Goal: Task Accomplishment & Management: Manage account settings

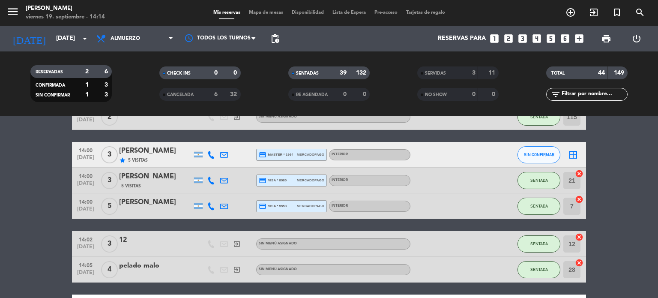
scroll to position [1194, 0]
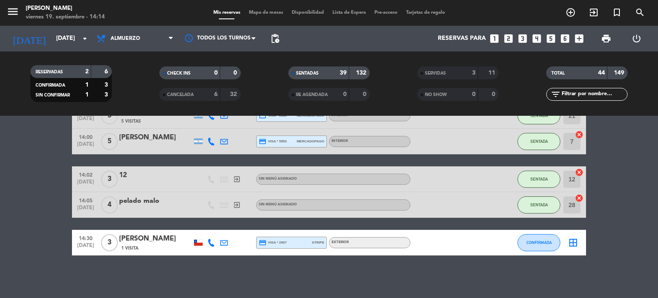
click at [454, 262] on div "No hay notas para este servicio. Haz clic para agregar una 12:30 [DATE] 2 [PERS…" at bounding box center [329, 207] width 658 height 182
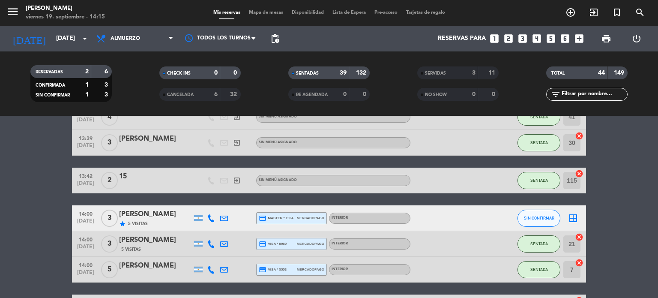
scroll to position [1109, 0]
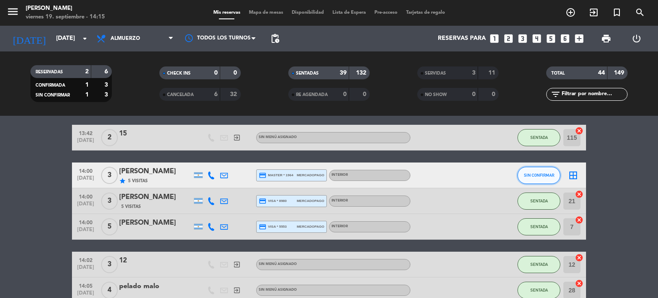
click at [545, 174] on span "SIN CONFIRMAR" at bounding box center [539, 175] width 30 height 5
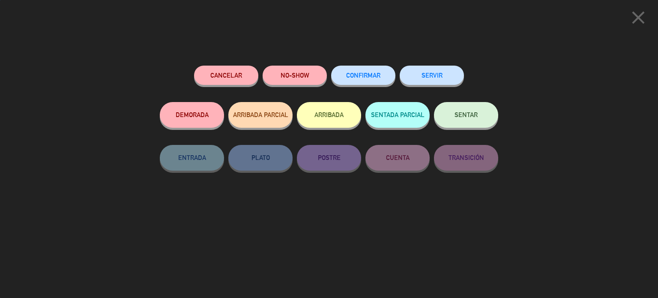
click at [306, 113] on button "ARRIBADA" at bounding box center [329, 115] width 64 height 26
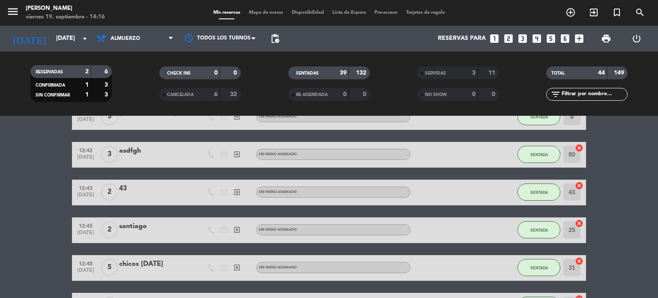
scroll to position [0, 0]
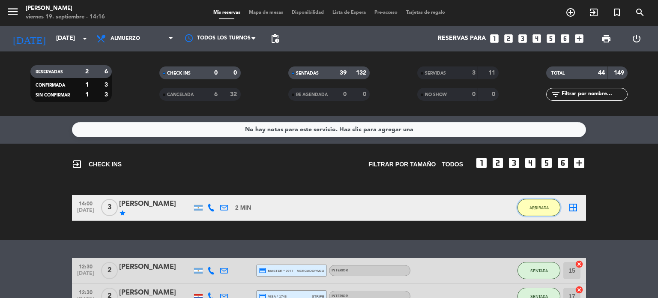
click at [532, 205] on span "ARRIBADA" at bounding box center [539, 207] width 19 height 5
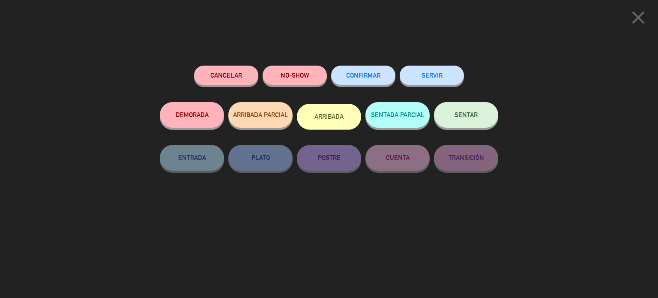
click at [486, 125] on button "SENTAR" at bounding box center [466, 115] width 64 height 26
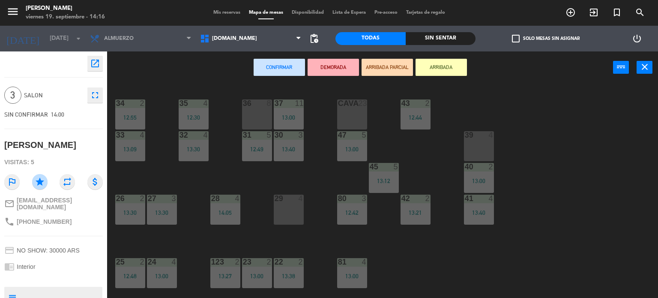
click at [287, 207] on div "29 4" at bounding box center [289, 210] width 30 height 30
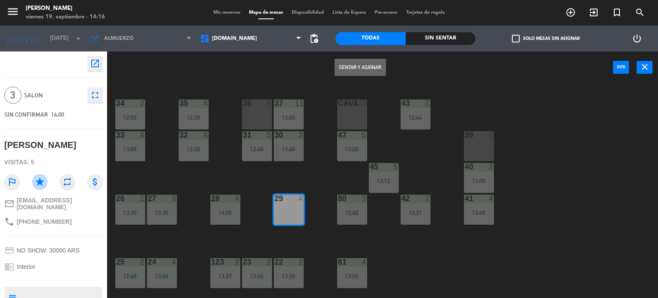
click at [358, 62] on button "Sentar y Asignar" at bounding box center [360, 67] width 51 height 17
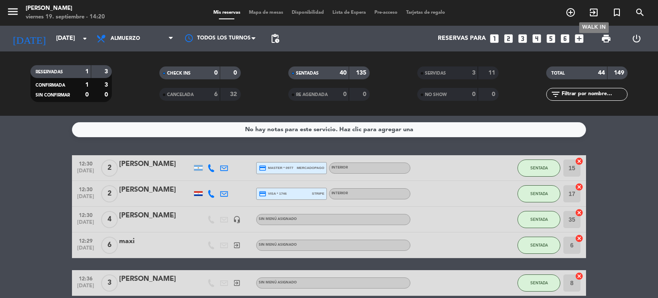
click at [593, 6] on span "exit_to_app" at bounding box center [593, 12] width 23 height 15
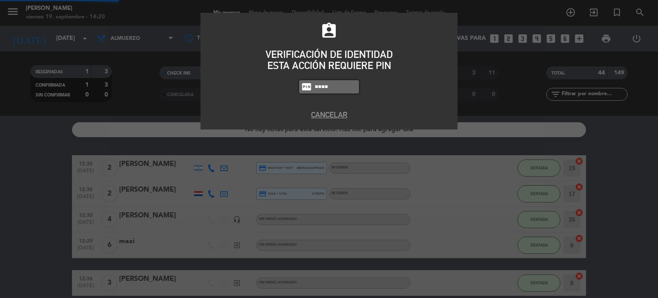
type input "4307"
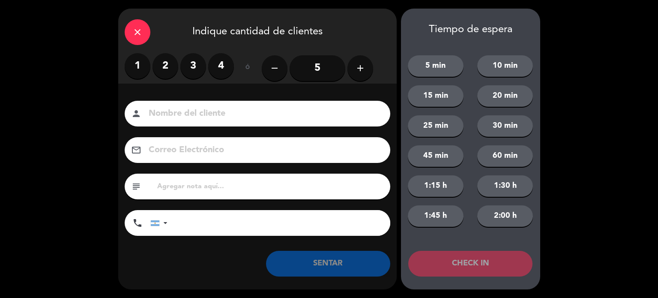
click at [315, 63] on input "5" at bounding box center [318, 68] width 56 height 26
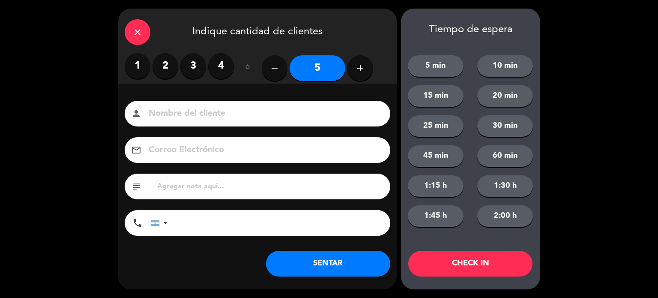
click at [323, 111] on input at bounding box center [263, 113] width 231 height 15
type input "3"
drag, startPoint x: 466, startPoint y: 279, endPoint x: 470, endPoint y: 269, distance: 11.4
click at [470, 270] on div "Tiempo de espera 5 min 10 min 15 min 20 min 25 min 30 min 45 min 60 min 1:15 h …" at bounding box center [470, 149] width 139 height 281
click at [470, 262] on button "CHECK IN" at bounding box center [470, 264] width 124 height 26
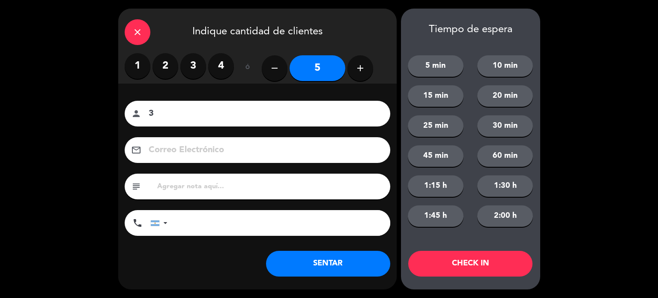
click at [149, 33] on div "close" at bounding box center [138, 32] width 26 height 26
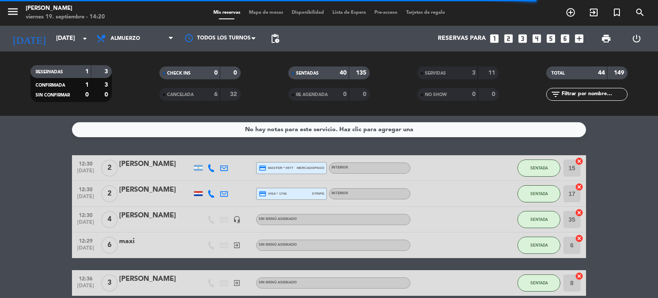
click at [259, 13] on span "Mapa de mesas" at bounding box center [266, 12] width 43 height 5
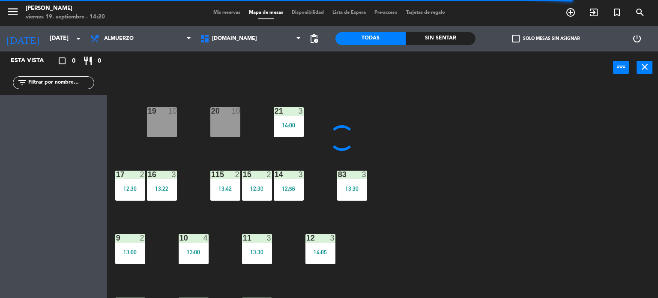
scroll to position [306, 0]
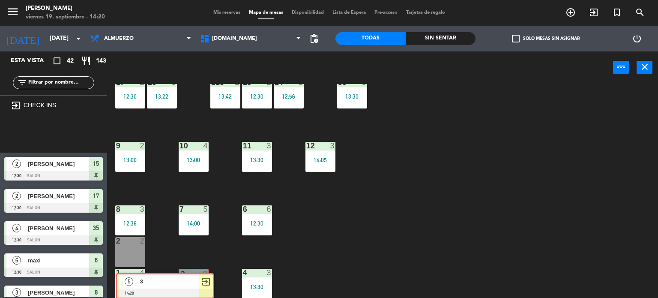
drag, startPoint x: 75, startPoint y: 137, endPoint x: 188, endPoint y: 288, distance: 188.0
click at [188, 288] on div "Esta vista crop_square 42 restaurant 143 filter_list exit_to_app CHECK INS 5 3 …" at bounding box center [329, 174] width 658 height 247
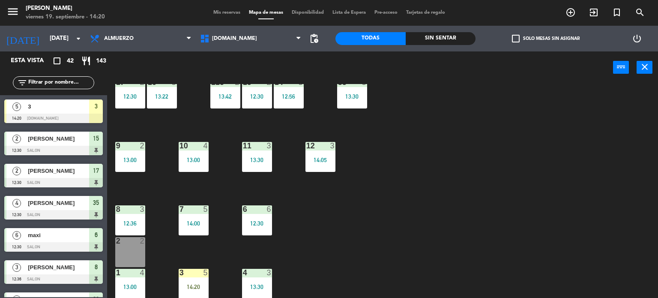
click at [188, 288] on div "14:20" at bounding box center [194, 287] width 30 height 6
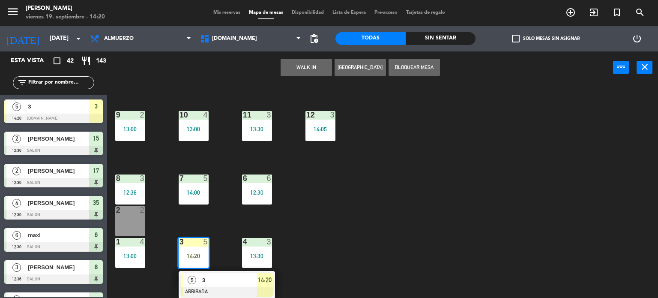
click at [192, 282] on span "5" at bounding box center [192, 280] width 9 height 9
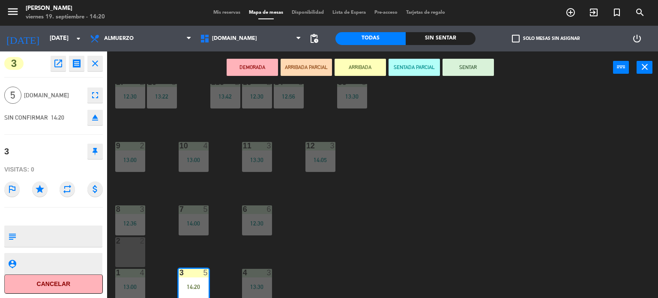
click at [462, 66] on button "SENTAR" at bounding box center [468, 67] width 51 height 17
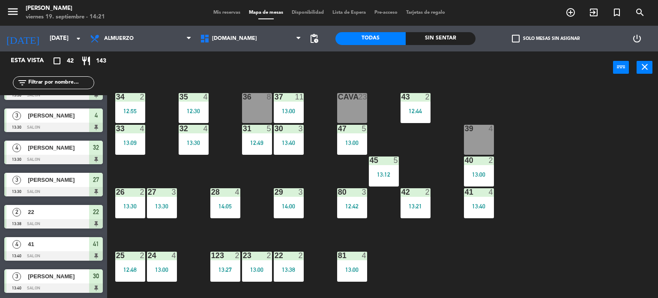
scroll to position [0, 0]
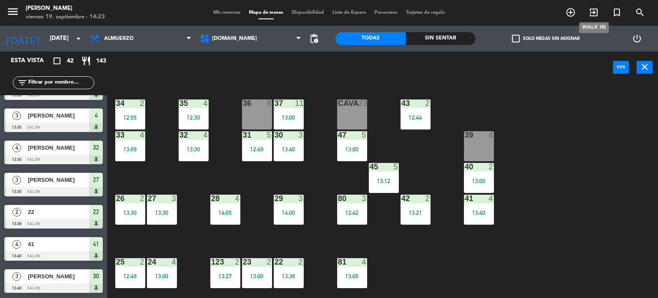
click at [596, 9] on icon "exit_to_app" at bounding box center [594, 12] width 10 height 10
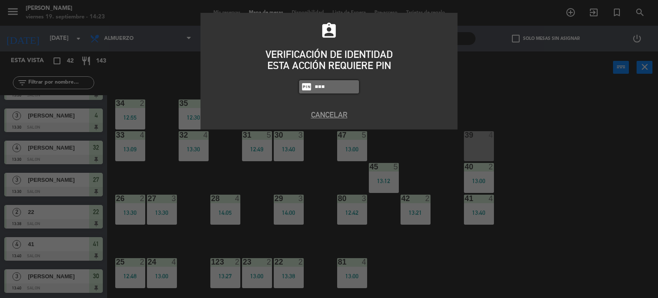
type input "4307"
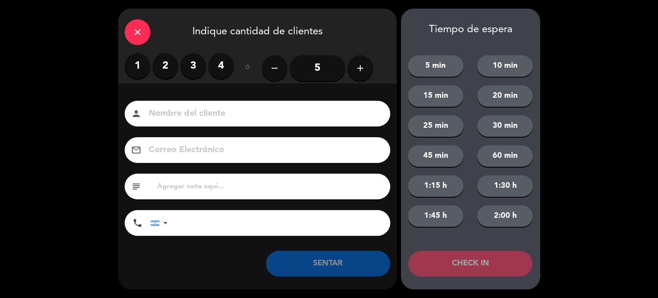
click at [225, 75] on label "4" at bounding box center [221, 66] width 26 height 26
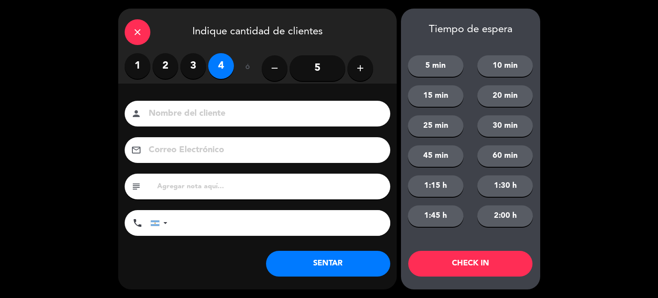
click at [226, 115] on input at bounding box center [263, 113] width 231 height 15
click at [216, 116] on input at bounding box center [263, 113] width 231 height 15
type input "maxi"
click at [486, 277] on div "Tiempo de espera 5 min 10 min 15 min 20 min 25 min 30 min 45 min 60 min 1:15 h …" at bounding box center [470, 149] width 139 height 281
click at [481, 264] on button "CHECK IN" at bounding box center [470, 264] width 124 height 26
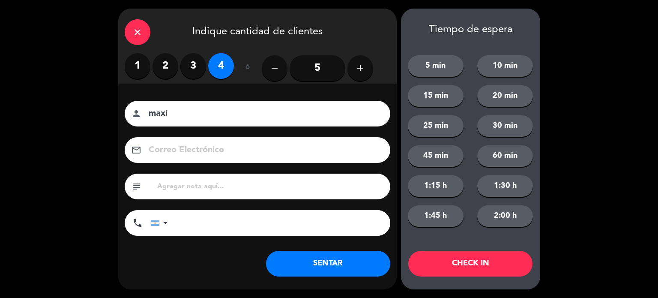
click at [207, 9] on div "close Indique cantidad de clientes" at bounding box center [257, 31] width 279 height 45
click at [137, 35] on icon "close" at bounding box center [137, 32] width 10 height 10
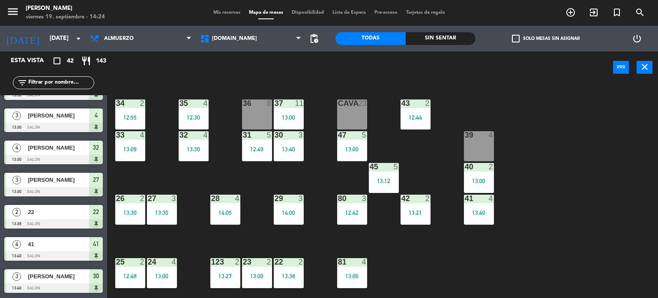
click at [235, 15] on span "Mis reservas" at bounding box center [227, 12] width 36 height 5
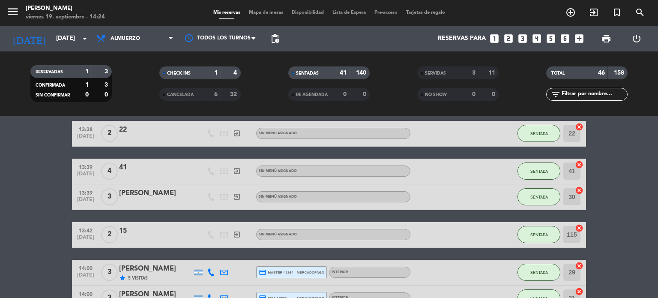
scroll to position [1334, 0]
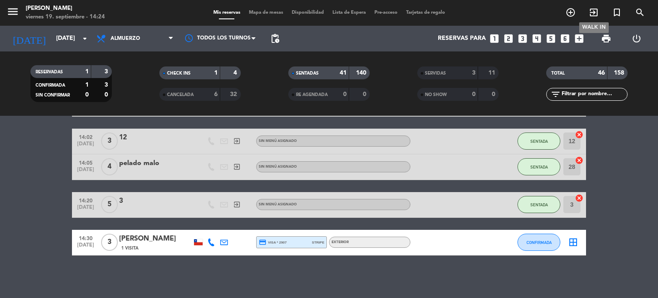
click at [598, 6] on span "exit_to_app" at bounding box center [593, 12] width 23 height 15
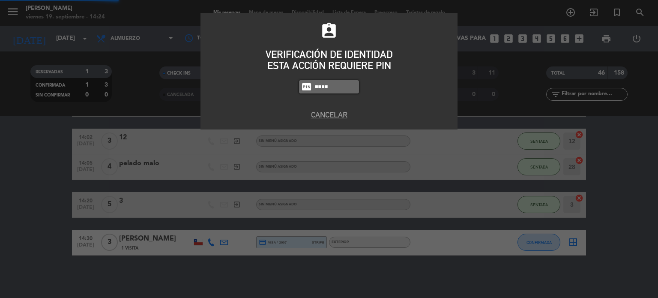
type input "4307"
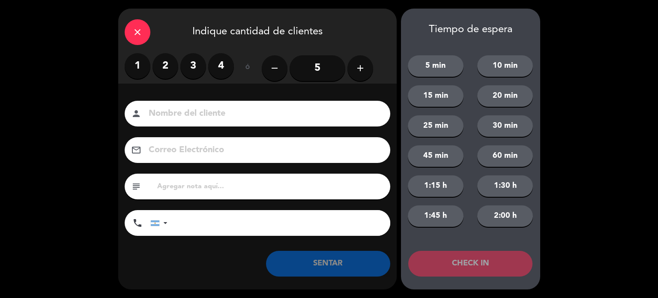
click at [193, 65] on label "3" at bounding box center [193, 66] width 26 height 26
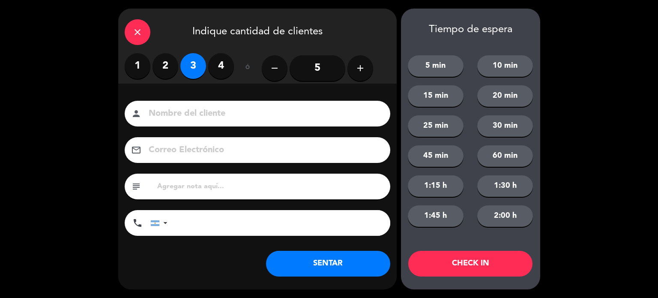
click at [182, 114] on input at bounding box center [263, 113] width 231 height 15
type input "familia"
click at [437, 253] on button "CHECK IN" at bounding box center [470, 264] width 124 height 26
drag, startPoint x: 424, startPoint y: 229, endPoint x: 326, endPoint y: 120, distance: 147.2
click at [415, 218] on div "5 min 10 min 15 min 20 min 25 min 30 min 45 min 60 min 1:15 h 1:30 h 1:45 h 2:0…" at bounding box center [470, 135] width 139 height 199
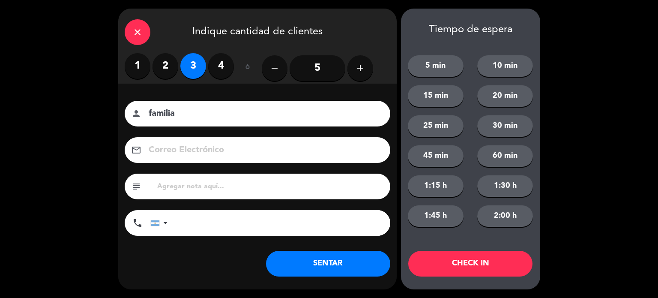
click at [142, 36] on div "close" at bounding box center [138, 32] width 26 height 26
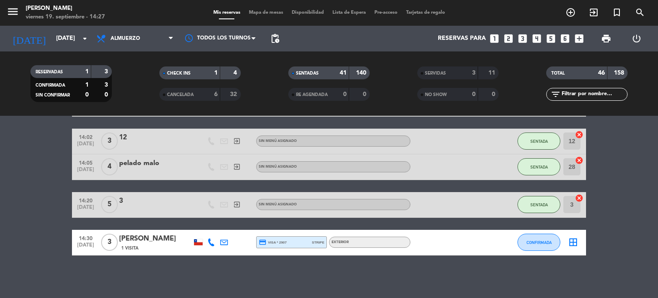
click at [597, 9] on icon "exit_to_app" at bounding box center [594, 12] width 10 height 10
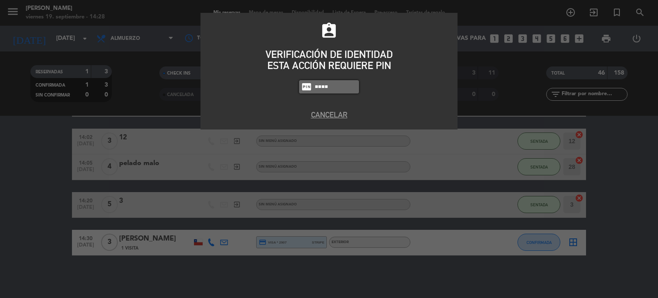
type input "4307"
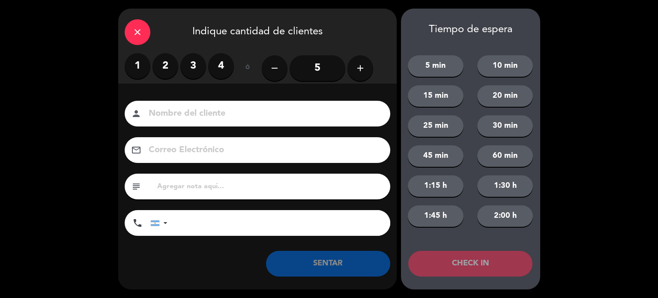
click at [197, 66] on label "3" at bounding box center [193, 66] width 26 height 26
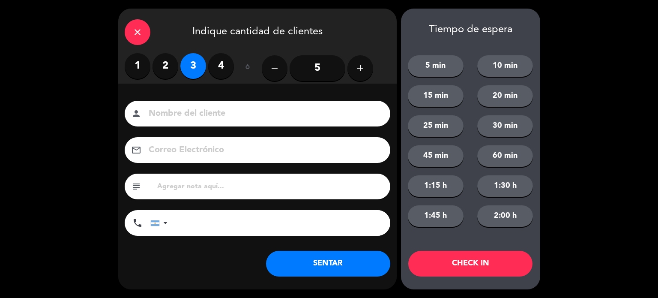
click at [184, 118] on input at bounding box center [263, 113] width 231 height 15
type input "sinre señolritas"
click at [494, 267] on button "CHECK IN" at bounding box center [470, 264] width 124 height 26
click at [132, 36] on icon "close" at bounding box center [137, 32] width 10 height 10
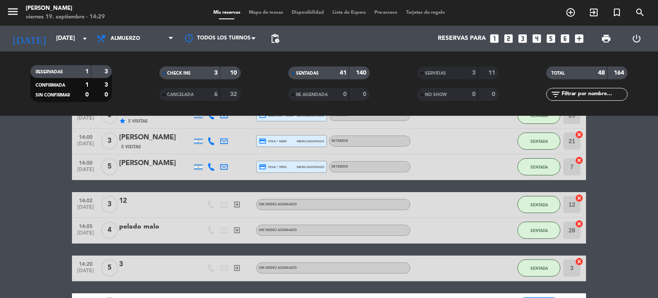
scroll to position [1398, 0]
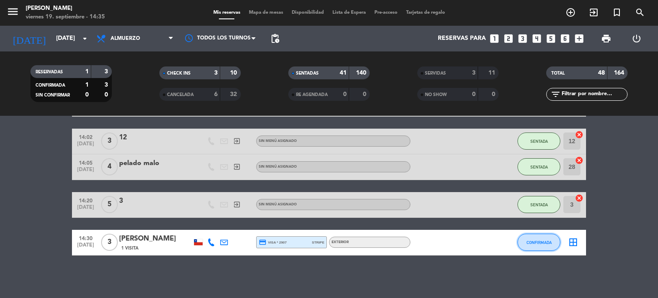
click at [534, 243] on span "CONFIRMADA" at bounding box center [539, 242] width 25 height 5
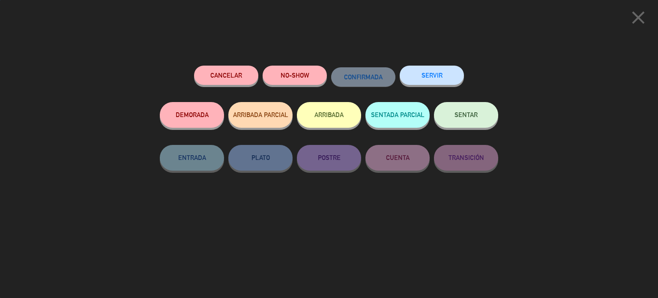
click at [318, 120] on button "ARRIBADA" at bounding box center [329, 115] width 64 height 26
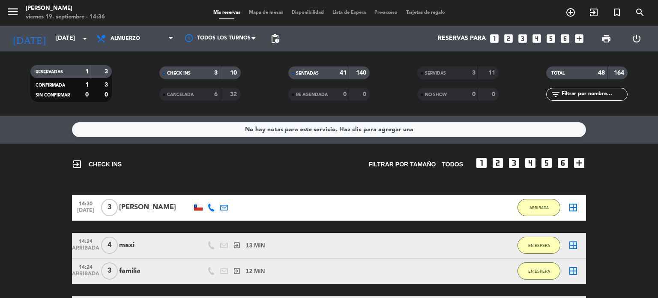
scroll to position [86, 0]
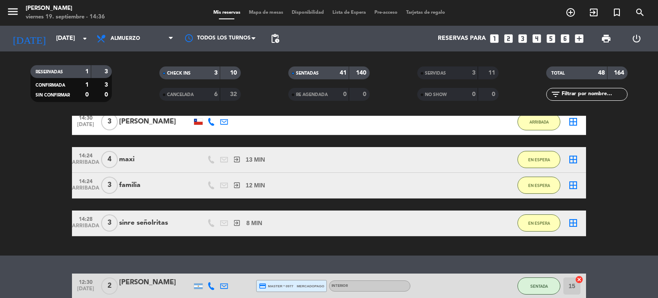
click at [278, 12] on span "Mapa de mesas" at bounding box center [266, 12] width 43 height 5
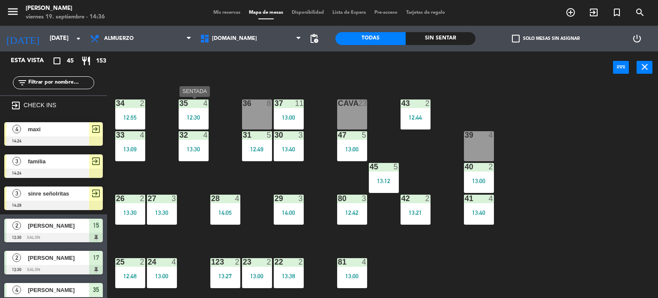
click at [194, 108] on div "35 4" at bounding box center [194, 103] width 30 height 9
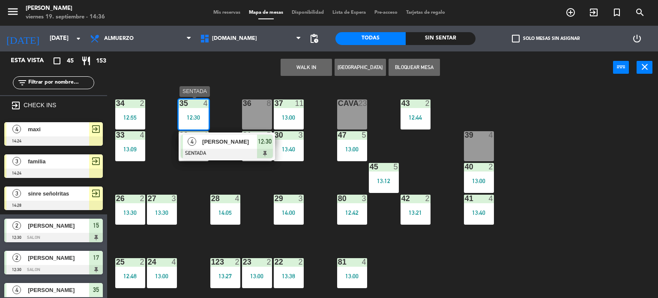
drag, startPoint x: 223, startPoint y: 136, endPoint x: 254, endPoint y: 132, distance: 31.2
click at [223, 137] on div "4 [PERSON_NAME] SENTADA 12:30" at bounding box center [226, 146] width 109 height 28
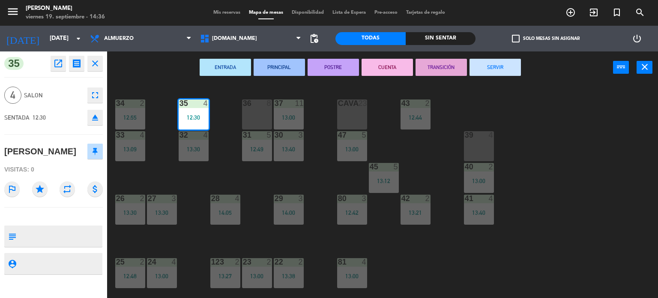
click at [518, 63] on button "SERVIR" at bounding box center [495, 67] width 51 height 17
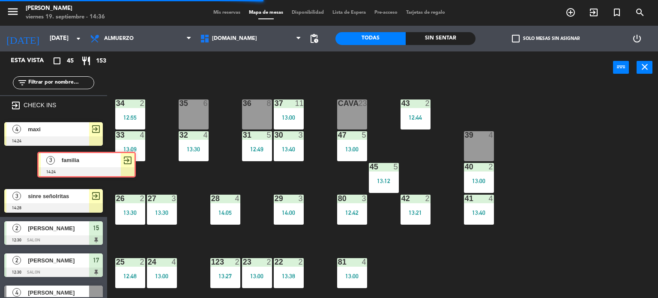
drag, startPoint x: 58, startPoint y: 164, endPoint x: 81, endPoint y: 160, distance: 23.1
click at [81, 162] on div "3 familia 14:24 exit_to_app 3 familia 14:24 exit_to_app" at bounding box center [53, 167] width 107 height 35
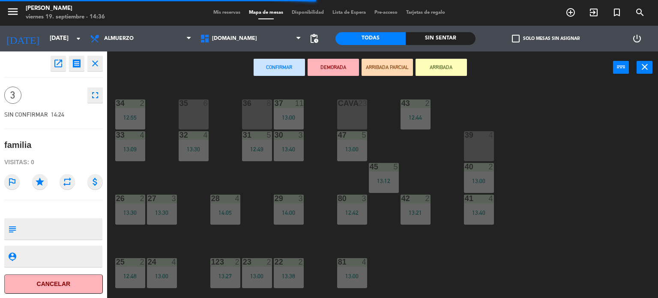
scroll to position [214, 0]
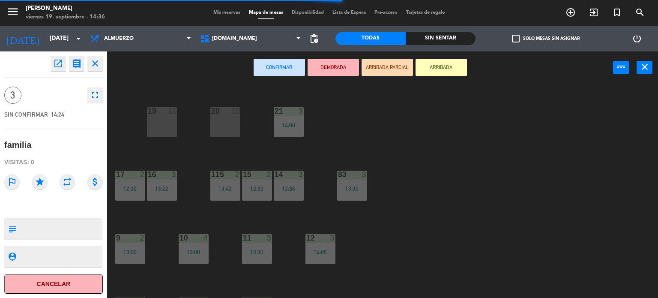
drag, startPoint x: 658, startPoint y: 226, endPoint x: 539, endPoint y: 208, distance: 119.6
click at [652, 224] on div "34 2 12:55 35 6 36 8 43 2 12:44 37 11 13:00 CAVA 23 33 4 13:09 32 4 13:30 31 5 …" at bounding box center [386, 191] width 545 height 214
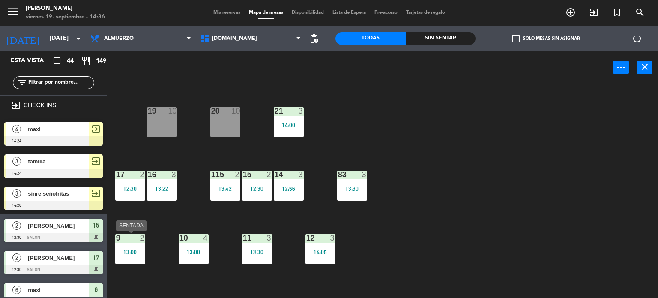
drag, startPoint x: 139, startPoint y: 251, endPoint x: 144, endPoint y: 263, distance: 12.9
click at [139, 253] on div "13:00" at bounding box center [130, 252] width 30 height 6
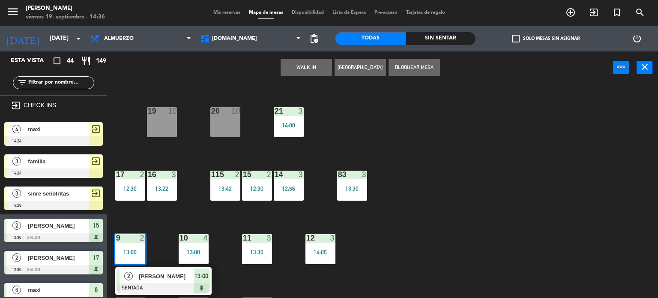
click at [155, 280] on span "[PERSON_NAME]" at bounding box center [166, 276] width 55 height 9
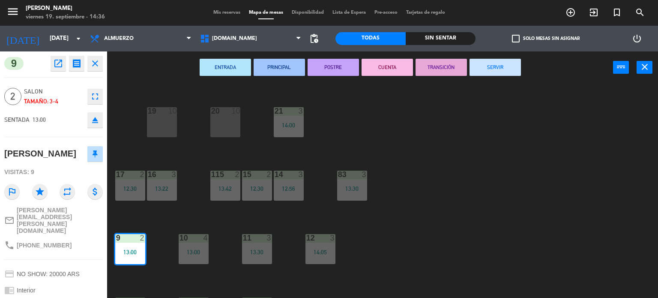
click at [495, 69] on button "SERVIR" at bounding box center [495, 67] width 51 height 17
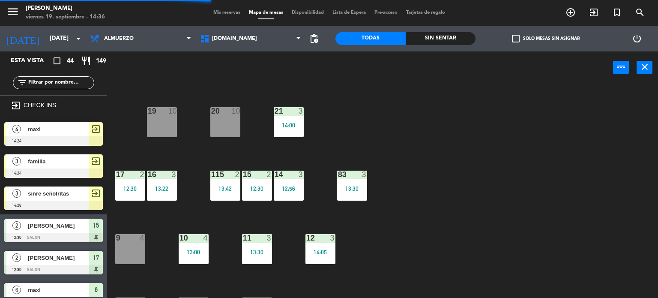
click at [201, 255] on div "10 4 13:00" at bounding box center [194, 249] width 30 height 30
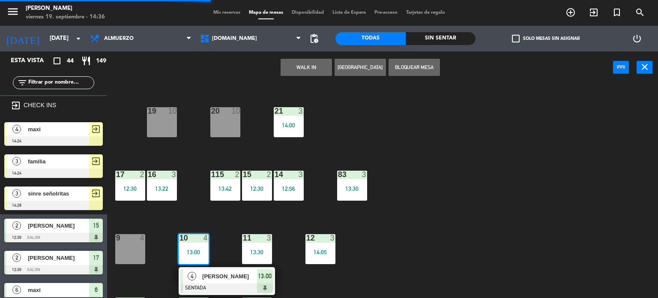
click at [207, 277] on span "[PERSON_NAME]" at bounding box center [229, 276] width 55 height 9
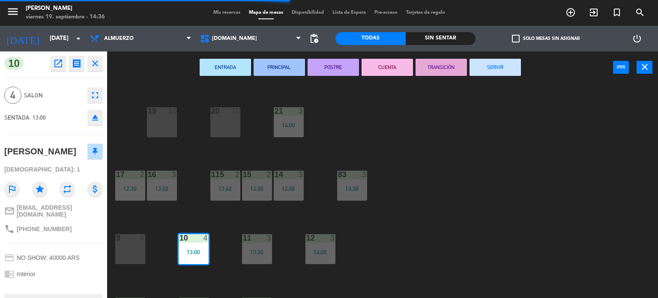
click at [487, 59] on button "SERVIR" at bounding box center [495, 67] width 51 height 17
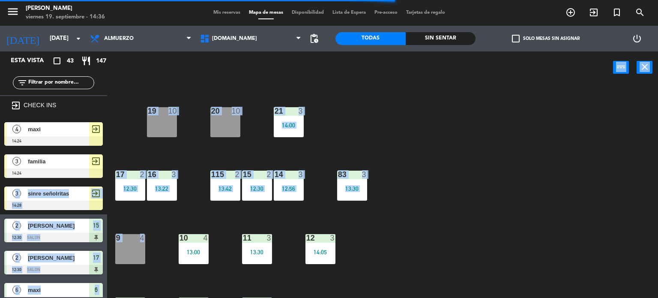
drag, startPoint x: 84, startPoint y: 169, endPoint x: 138, endPoint y: 249, distance: 96.1
drag, startPoint x: 138, startPoint y: 249, endPoint x: 134, endPoint y: 244, distance: 6.8
click at [137, 249] on div "9 4" at bounding box center [130, 249] width 30 height 30
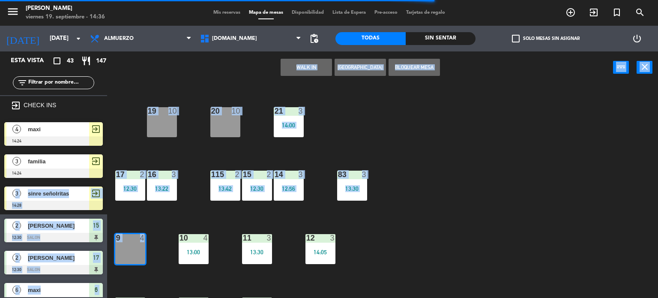
click at [96, 169] on div at bounding box center [53, 172] width 99 height 9
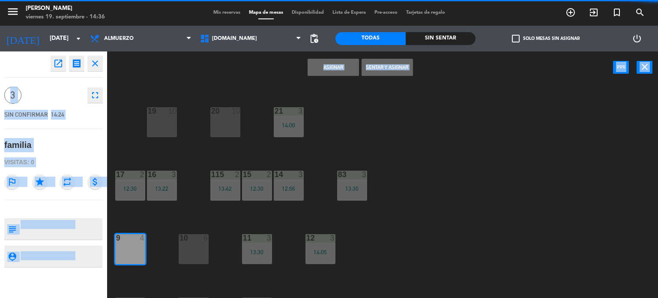
click at [375, 63] on button "Sentar y Asignar" at bounding box center [387, 67] width 51 height 17
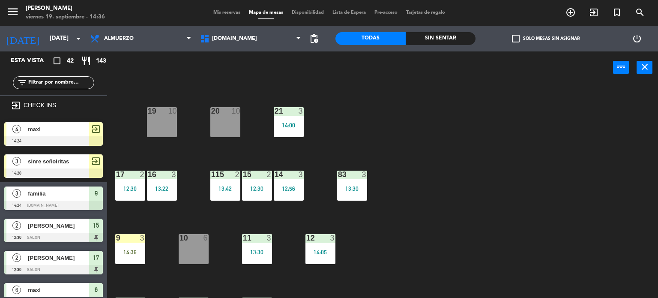
click at [445, 169] on div "34 2 12:55 35 6 36 8 43 2 12:44 37 11 13:00 CAVA 23 33 4 13:09 32 4 13:30 31 5 …" at bounding box center [386, 191] width 545 height 214
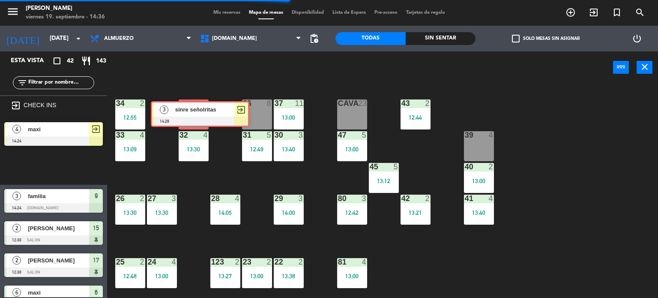
drag, startPoint x: 66, startPoint y: 168, endPoint x: 192, endPoint y: 112, distance: 137.4
click at [192, 112] on div "Esta vista crop_square 42 restaurant 143 filter_list exit_to_app CHECK INS 4 ma…" at bounding box center [329, 174] width 658 height 247
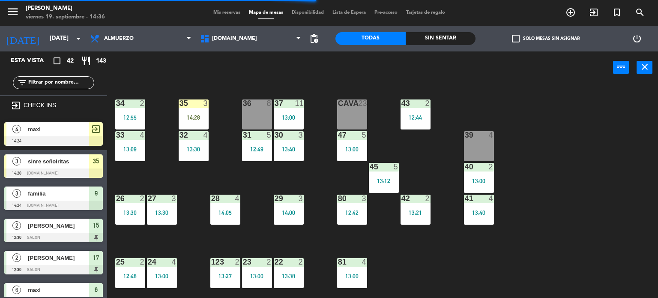
click at [192, 112] on div "35 3 14:28" at bounding box center [194, 114] width 30 height 30
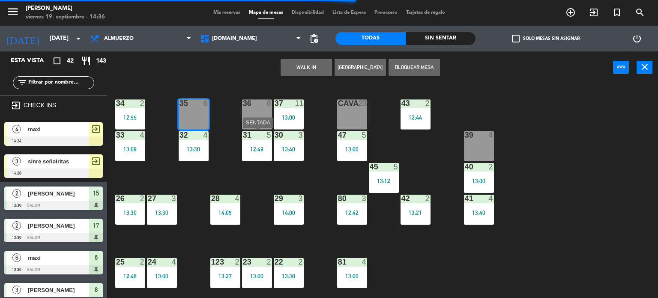
click at [251, 146] on div "12:49" at bounding box center [257, 149] width 30 height 6
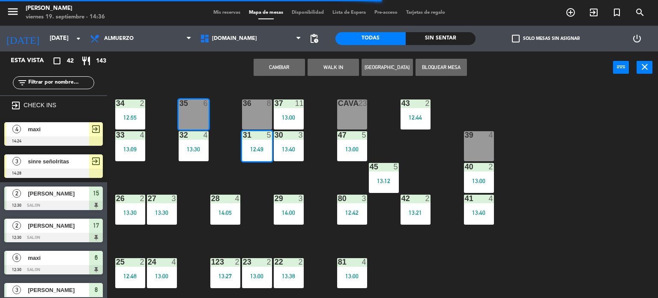
click at [224, 137] on div "34 2 12:55 35 6 36 8 43 2 12:44 37 11 13:00 CAVA 23 33 4 13:09 32 4 13:30 31 5 …" at bounding box center [386, 191] width 545 height 214
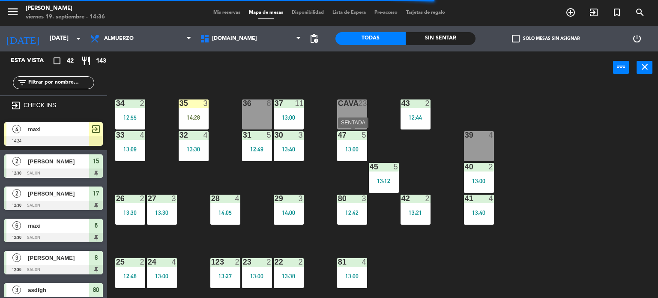
click at [357, 148] on div "13:00" at bounding box center [352, 149] width 30 height 6
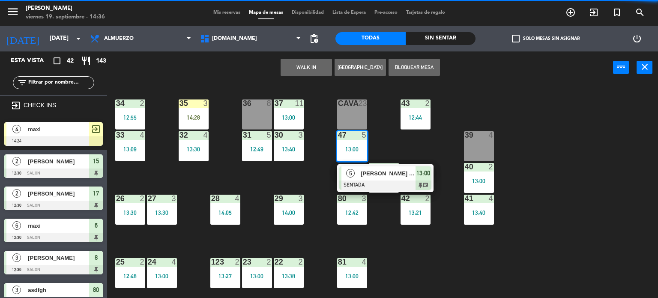
click at [360, 177] on div "[PERSON_NAME] jkñ" at bounding box center [388, 173] width 56 height 14
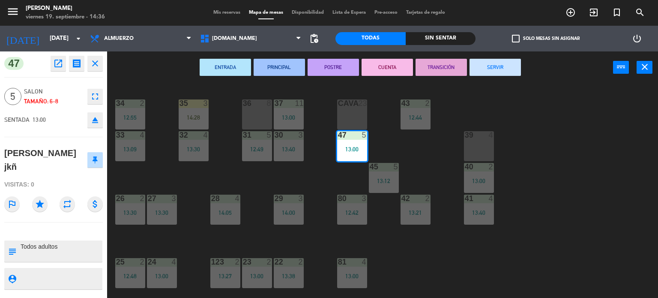
click at [512, 69] on button "SERVIR" at bounding box center [495, 67] width 51 height 17
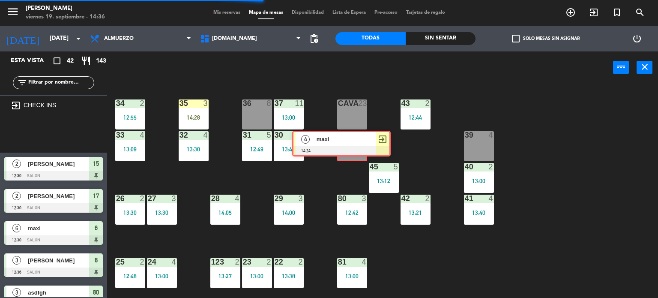
drag, startPoint x: 113, startPoint y: 148, endPoint x: 363, endPoint y: 148, distance: 250.7
click at [363, 148] on div "Esta vista crop_square 42 restaurant 143 filter_list exit_to_app CHECK INS 4 ma…" at bounding box center [329, 174] width 658 height 247
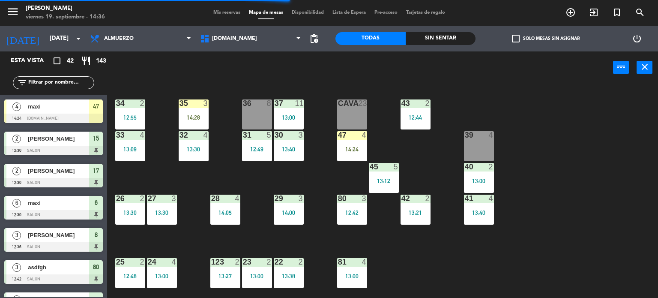
click at [363, 150] on div "14:24" at bounding box center [352, 149] width 30 height 6
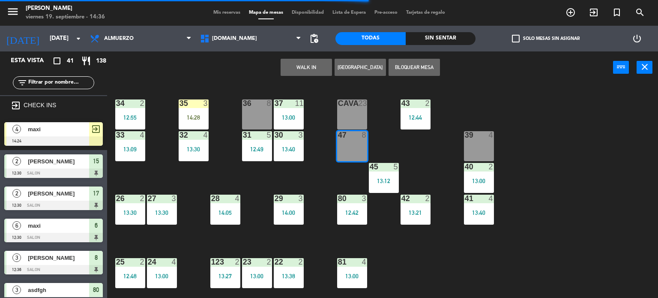
click at [410, 142] on div "34 2 12:55 35 3 14:28 36 8 43 2 12:44 37 11 13:00 CAVA 23 33 4 13:09 32 4 13:30…" at bounding box center [386, 191] width 545 height 214
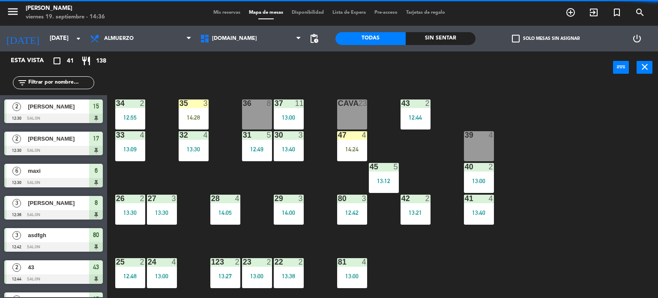
click at [355, 177] on div "34 2 12:55 35 3 14:28 36 8 43 2 12:44 37 11 13:00 CAVA 23 33 4 13:09 32 4 13:30…" at bounding box center [386, 191] width 545 height 214
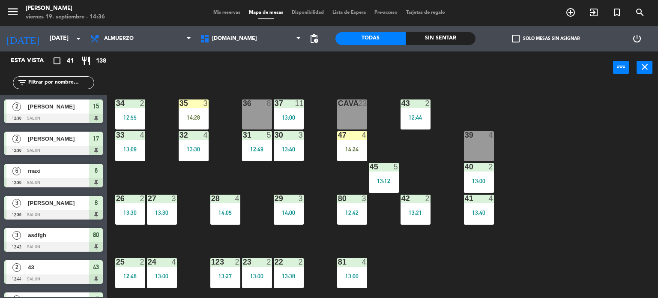
click at [354, 170] on div "34 2 12:55 35 3 14:28 36 8 43 2 12:44 37 11 13:00 CAVA 23 33 4 13:09 32 4 13:30…" at bounding box center [386, 191] width 545 height 214
click at [349, 145] on div "47 4 14:24" at bounding box center [352, 146] width 30 height 30
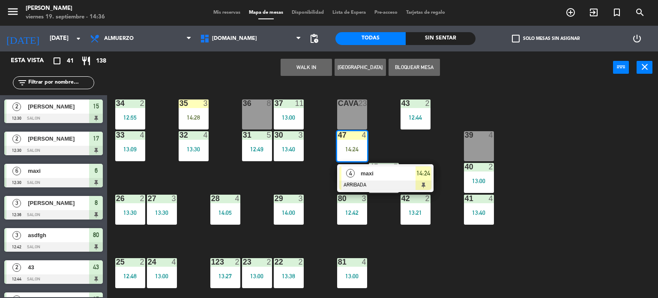
click at [357, 168] on div "4" at bounding box center [351, 173] width 18 height 14
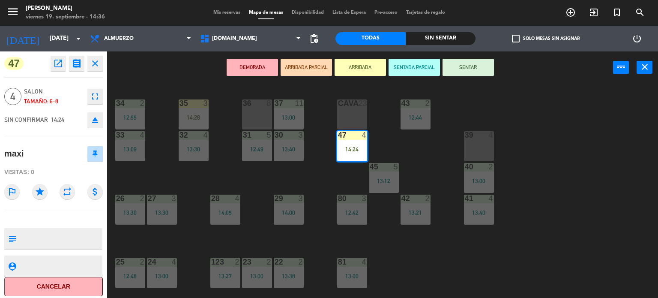
click at [461, 77] on div "DEMORADA ARRIBADA PARCIAL ARRIBADA SENTADA PARCIAL SENTAR power_input close" at bounding box center [360, 67] width 506 height 33
click at [459, 68] on button "SENTAR" at bounding box center [468, 67] width 51 height 17
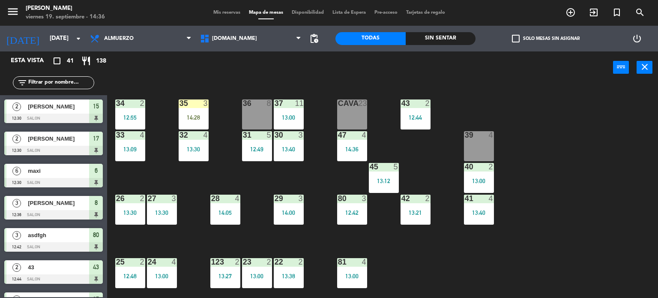
scroll to position [336, 0]
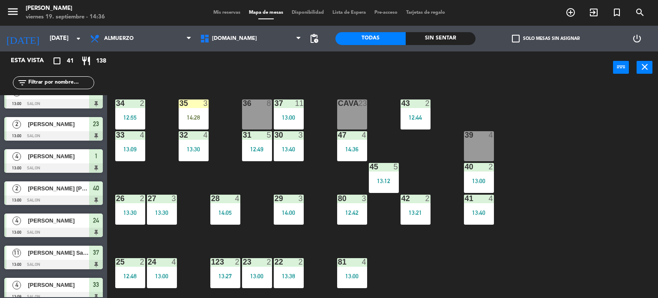
drag, startPoint x: 195, startPoint y: 107, endPoint x: 207, endPoint y: 115, distance: 14.5
click at [195, 107] on div "35 3" at bounding box center [194, 103] width 30 height 9
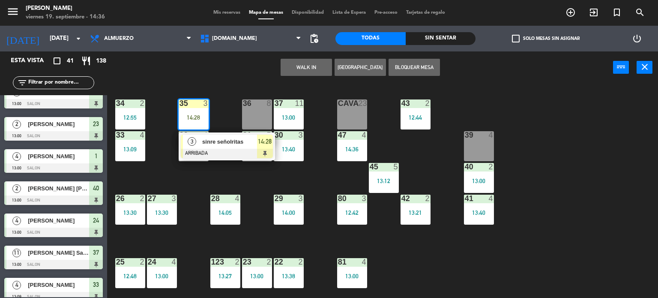
click at [232, 143] on span "sinre señolritas" at bounding box center [229, 141] width 55 height 9
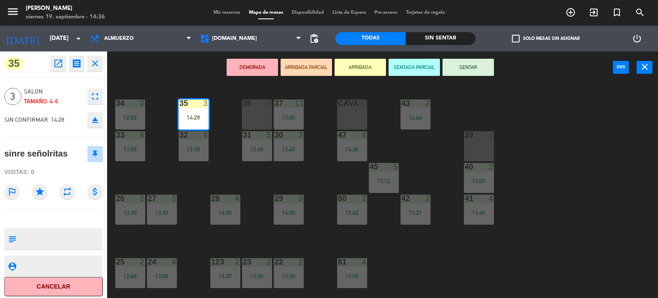
click at [486, 63] on button "SENTAR" at bounding box center [468, 67] width 51 height 17
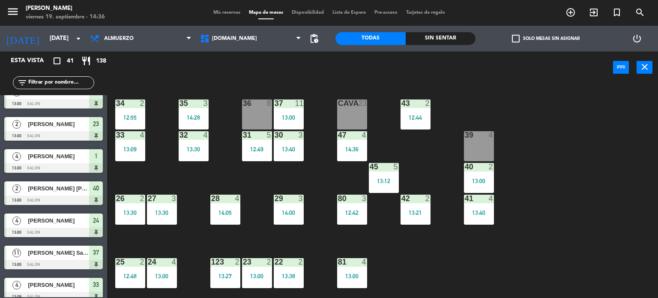
drag, startPoint x: 129, startPoint y: 145, endPoint x: 147, endPoint y: 160, distance: 22.5
click at [130, 146] on div "13:09" at bounding box center [130, 149] width 30 height 6
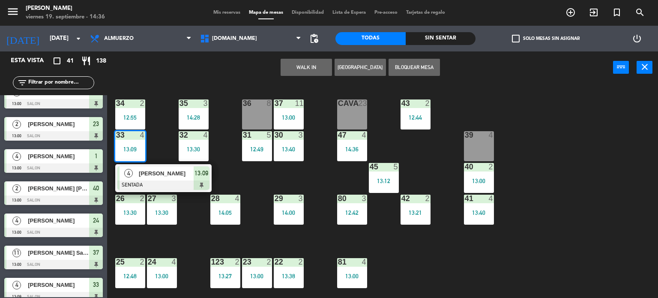
click at [150, 169] on div "4 [PERSON_NAME] SENTADA 13:09" at bounding box center [163, 178] width 109 height 28
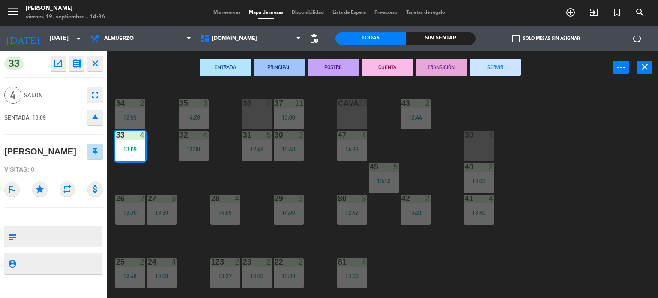
click at [493, 68] on button "SERVIR" at bounding box center [495, 67] width 51 height 17
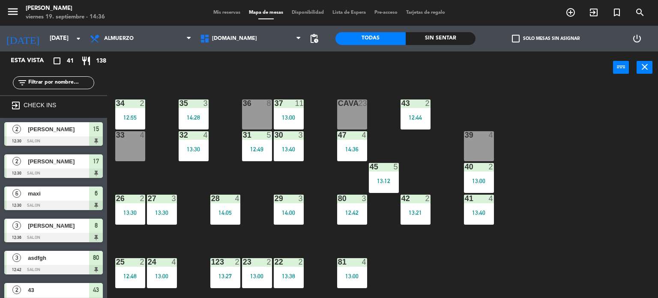
scroll to position [0, 0]
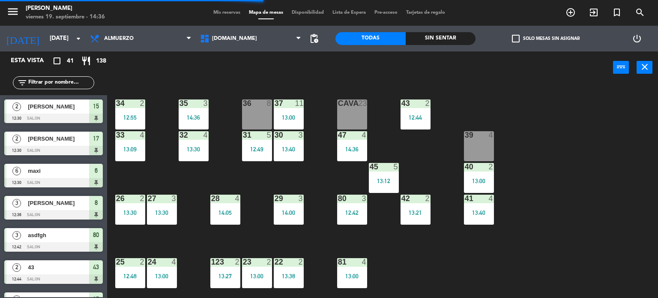
click at [518, 35] on span "check_box_outline_blank" at bounding box center [516, 39] width 8 height 8
click at [546, 39] on input "check_box_outline_blank Solo mesas sin asignar" at bounding box center [546, 39] width 0 height 0
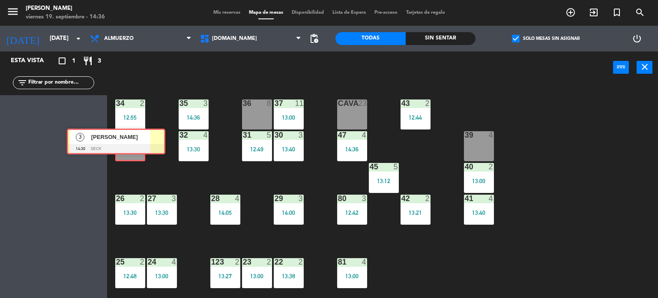
drag, startPoint x: 71, startPoint y: 118, endPoint x: 135, endPoint y: 148, distance: 70.0
click at [135, 148] on div "Esta vista crop_square 1 restaurant 3 filter_list 3 [PERSON_NAME] 14:30 DECK 3 …" at bounding box center [329, 174] width 658 height 247
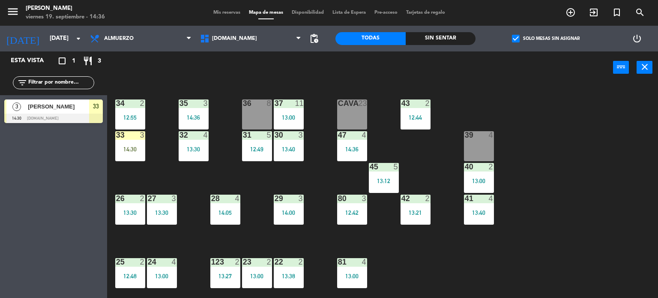
drag, startPoint x: 164, startPoint y: 135, endPoint x: 157, endPoint y: 131, distance: 7.9
click at [159, 132] on div "34 2 12:55 35 3 14:36 36 8 43 2 12:44 37 11 13:00 CAVA 23 33 3 14:30 32 4 13:30…" at bounding box center [386, 191] width 545 height 214
click at [132, 77] on div "power_input close" at bounding box center [360, 67] width 506 height 33
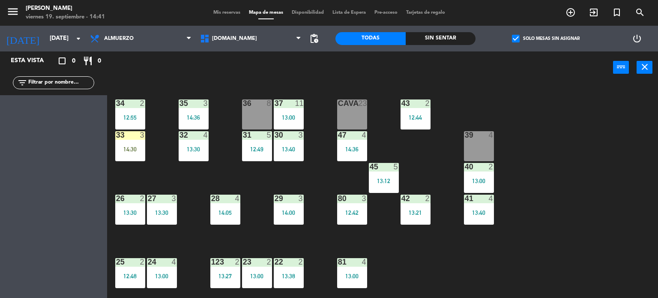
click at [160, 193] on div "34 2 12:55 35 3 14:36 36 8 43 2 12:44 37 11 13:00 CAVA 23 33 3 14:30 32 4 13:30…" at bounding box center [386, 191] width 545 height 214
click at [159, 167] on div "34 2 12:55 35 3 14:36 36 8 43 2 12:44 37 11 13:00 CAVA 23 33 3 14:30 32 4 13:30…" at bounding box center [386, 191] width 545 height 214
click at [161, 167] on div "34 2 12:55 35 3 14:36 36 8 43 2 12:44 37 11 13:00 CAVA 23 33 3 14:30 32 4 13:30…" at bounding box center [386, 191] width 545 height 214
click at [139, 142] on div "33 3 14:30" at bounding box center [130, 146] width 30 height 30
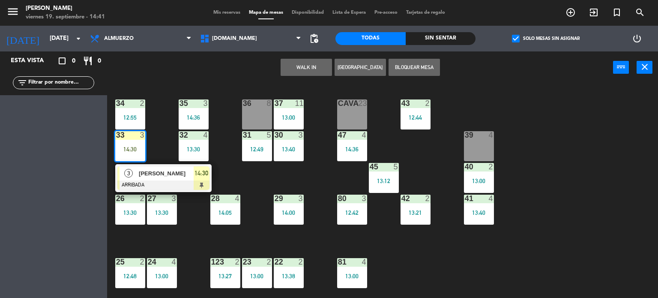
click at [152, 128] on div "34 2 12:55 35 3 14:36 36 8 43 2 12:44 37 11 13:00 CAVA 23 33 3 14:30 3 [PERSON_…" at bounding box center [386, 191] width 545 height 214
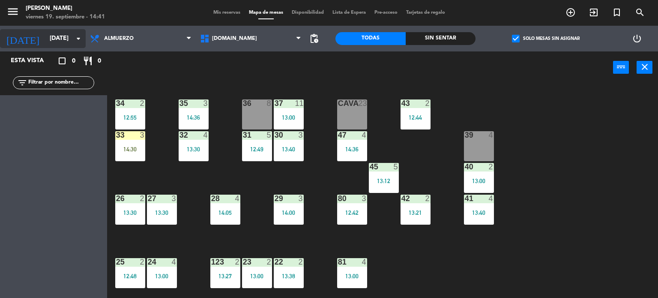
click at [60, 41] on input "[DATE]" at bounding box center [85, 38] width 81 height 15
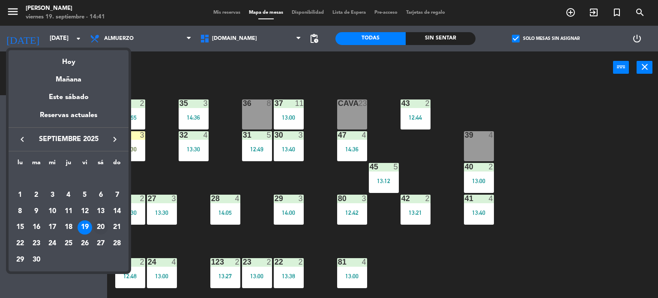
click at [103, 228] on div "20" at bounding box center [100, 227] width 15 height 15
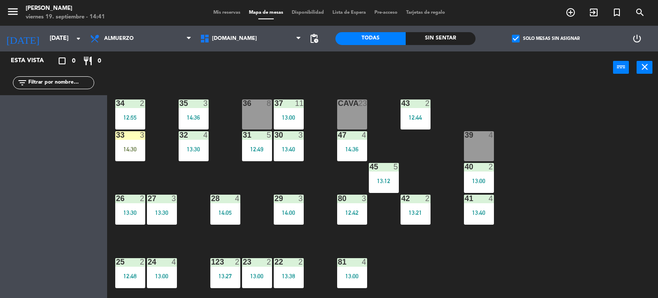
type input "[DATE]"
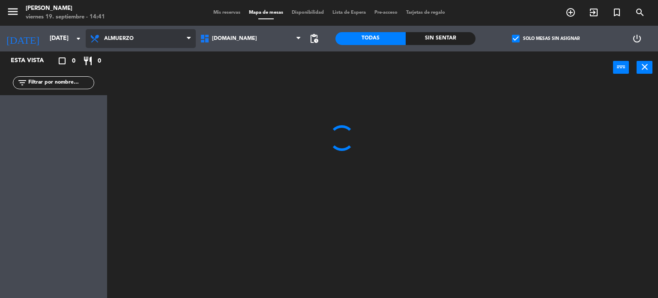
click at [127, 39] on span "Almuerzo" at bounding box center [119, 39] width 30 height 6
click at [132, 71] on ng-component "menu Gardiner [DATE] 19. septiembre - 14:41 Mis reservas Mapa de mesas Disponib…" at bounding box center [329, 149] width 658 height 298
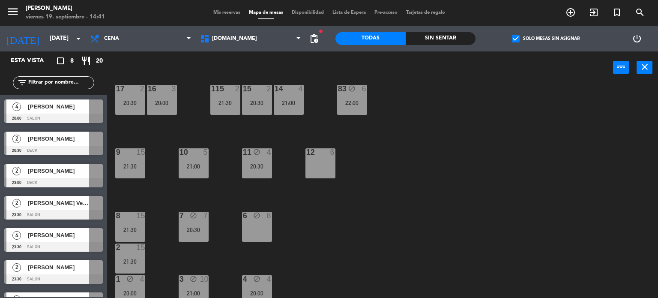
scroll to position [306, 0]
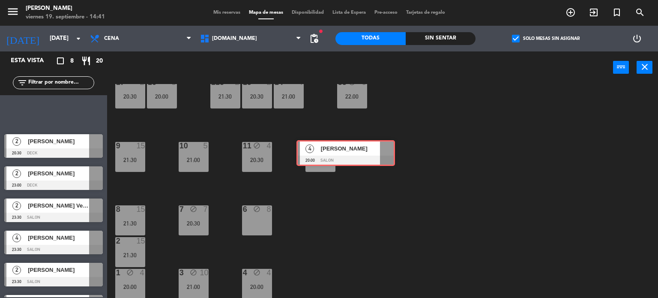
drag, startPoint x: 48, startPoint y: 116, endPoint x: 339, endPoint y: 158, distance: 294.8
click at [339, 158] on div "Esta vista crop_square 8 restaurant 20 filter_list 4 [PERSON_NAME] 20:00 SALON …" at bounding box center [329, 174] width 658 height 247
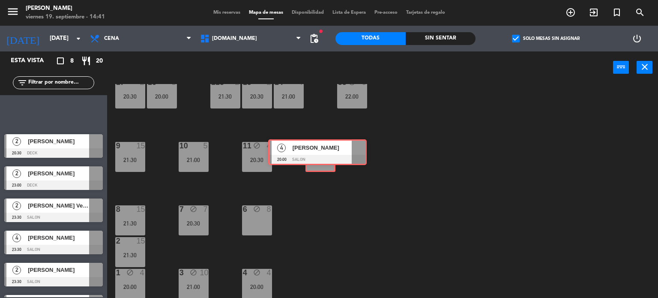
drag, startPoint x: 63, startPoint y: 112, endPoint x: 334, endPoint y: 150, distance: 273.5
click at [327, 152] on div "Esta vista crop_square 8 restaurant 20 filter_list 4 [PERSON_NAME] 20:00 SALON …" at bounding box center [329, 174] width 658 height 247
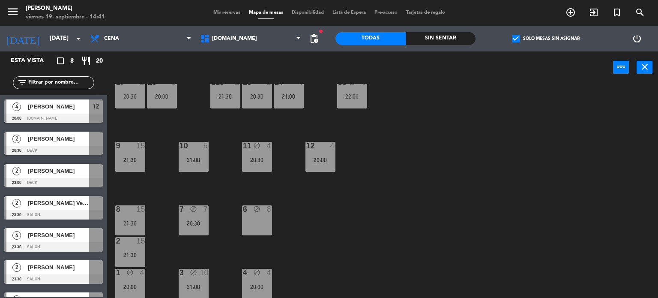
scroll to position [264, 0]
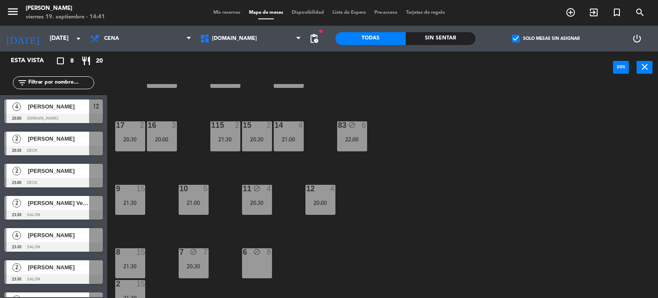
click at [393, 205] on div "34 block 2 35 block 6 36 block 12 22:00 43 block 23 22:00 37 block 14 21:00 CAV…" at bounding box center [386, 191] width 545 height 214
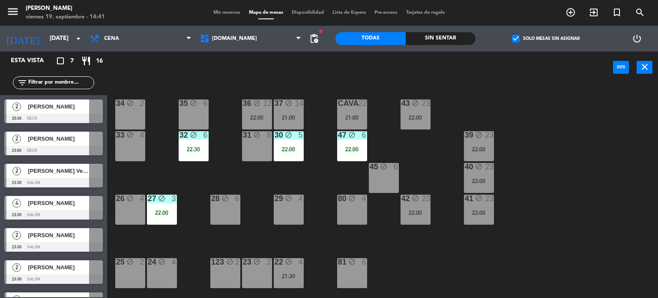
scroll to position [306, 0]
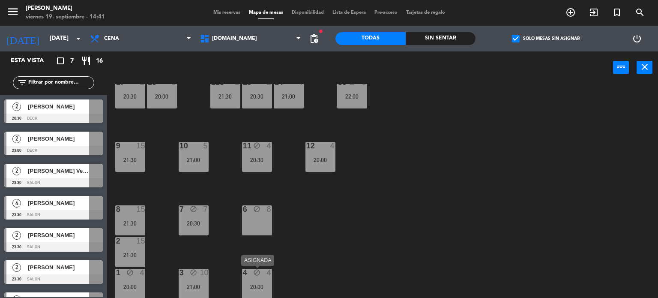
click at [250, 281] on div "4 block 4 20:00" at bounding box center [257, 284] width 30 height 30
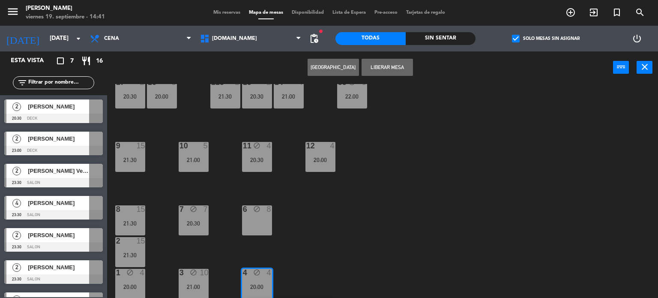
click at [349, 217] on div "34 block 2 35 block 6 36 block 12 22:00 43 block 23 22:00 37 block 14 21:00 CAV…" at bounding box center [386, 191] width 545 height 214
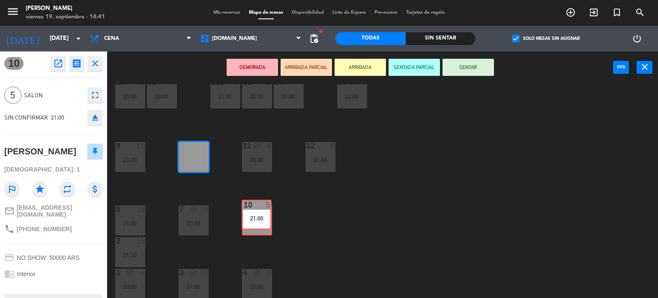
drag, startPoint x: 203, startPoint y: 157, endPoint x: 265, endPoint y: 218, distance: 87.0
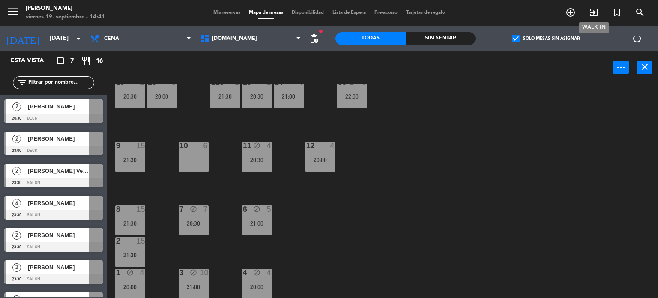
click at [597, 18] on span "exit_to_app" at bounding box center [593, 12] width 23 height 15
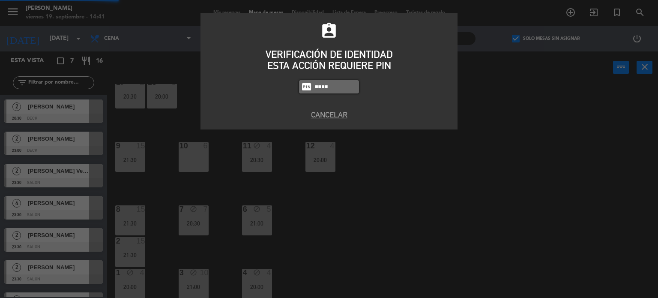
type input "4307"
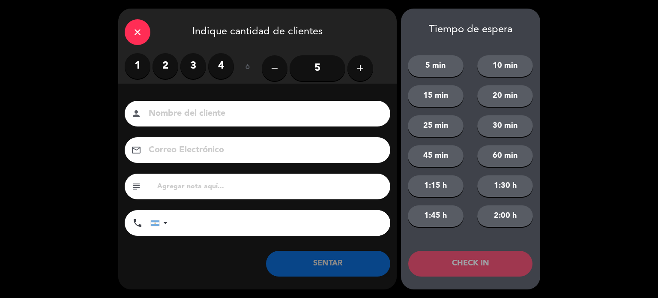
click at [128, 23] on div "close" at bounding box center [138, 32] width 26 height 26
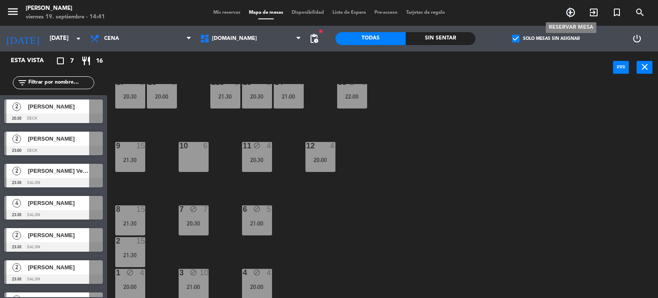
click at [571, 10] on icon "add_circle_outline" at bounding box center [571, 12] width 10 height 10
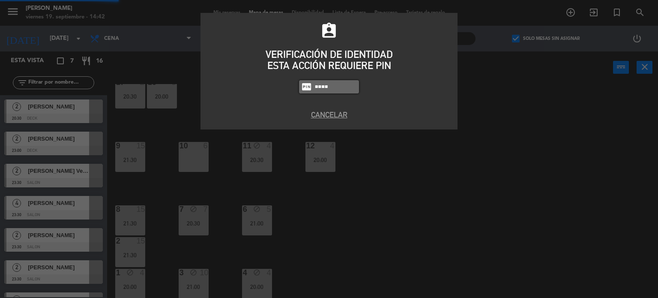
type input "4307"
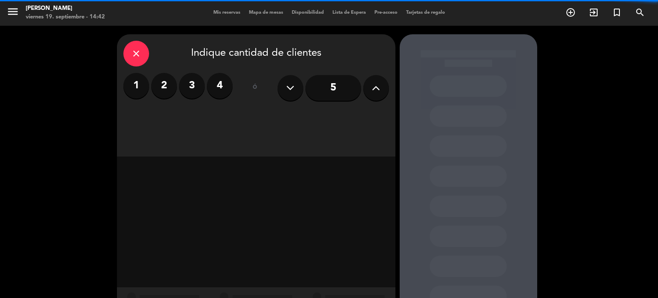
click at [208, 85] on label "4" at bounding box center [220, 86] width 26 height 26
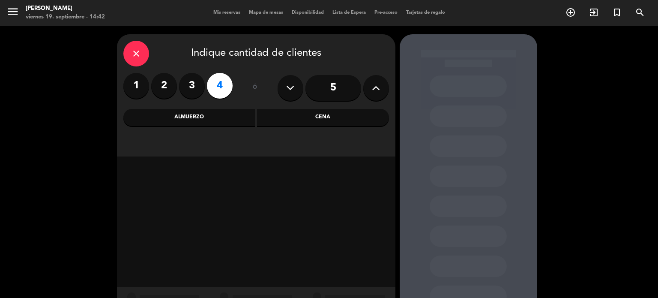
click at [190, 85] on label "3" at bounding box center [192, 86] width 26 height 26
click at [336, 125] on div "Cena" at bounding box center [323, 117] width 132 height 17
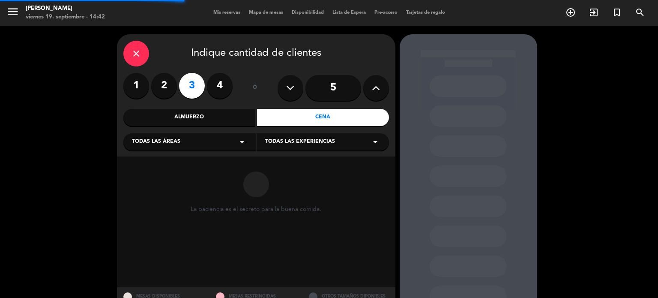
click at [216, 150] on div "Todas las áreas arrow_drop_down" at bounding box center [189, 141] width 132 height 17
click at [161, 185] on div "SALON" at bounding box center [189, 188] width 115 height 9
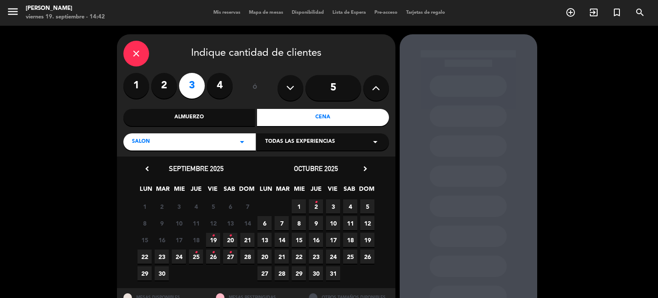
click at [211, 239] on span "19 •" at bounding box center [213, 240] width 14 height 14
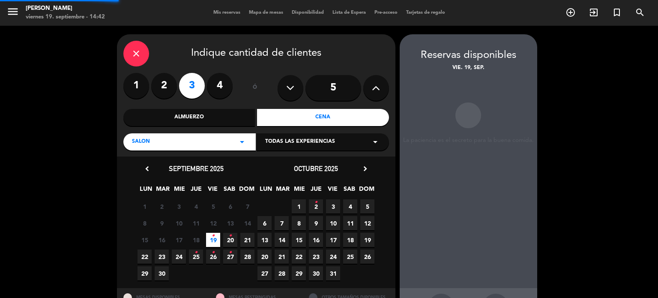
scroll to position [34, 0]
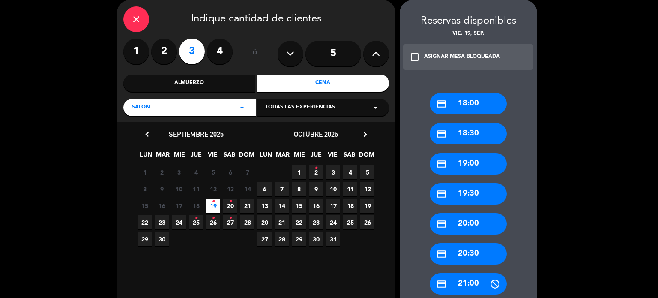
click at [479, 247] on div "credit_card 20:30" at bounding box center [468, 253] width 77 height 21
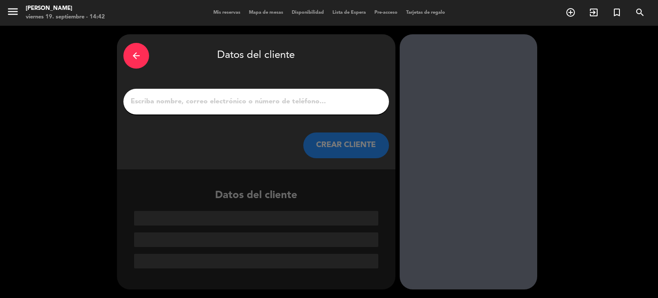
click at [338, 102] on input "1" at bounding box center [256, 102] width 253 height 12
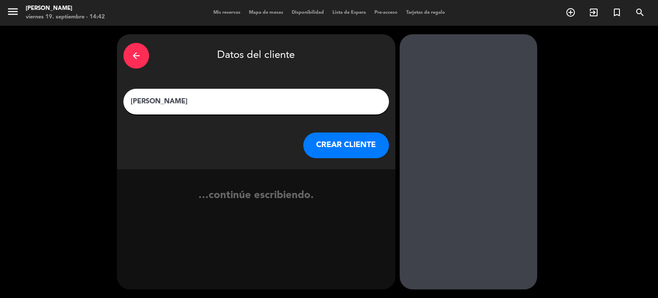
type input "[PERSON_NAME]"
click at [338, 142] on button "CREAR CLIENTE" at bounding box center [346, 145] width 86 height 26
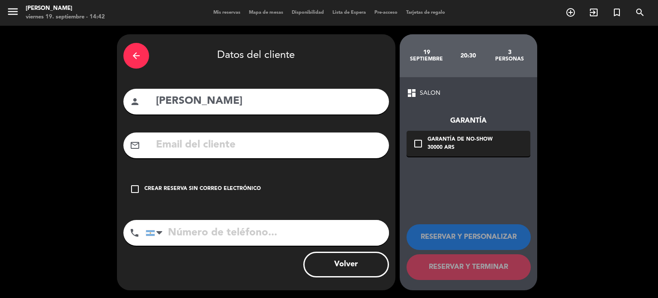
click at [324, 174] on div "arrow_back Datos del cliente person [PERSON_NAME] mail_outline check_box_outlin…" at bounding box center [256, 162] width 279 height 256
click at [331, 197] on div "check_box_outline_blank Crear reserva sin correo electrónico" at bounding box center [256, 189] width 266 height 26
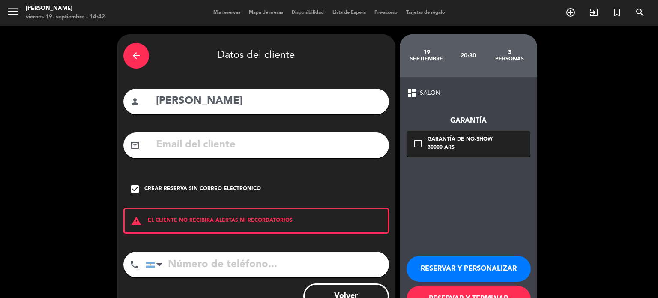
click at [312, 97] on input "[PERSON_NAME]" at bounding box center [269, 102] width 228 height 18
type input "[PERSON_NAME] tr"
click at [471, 289] on button "RESERVAR Y TERMINAR" at bounding box center [469, 299] width 124 height 26
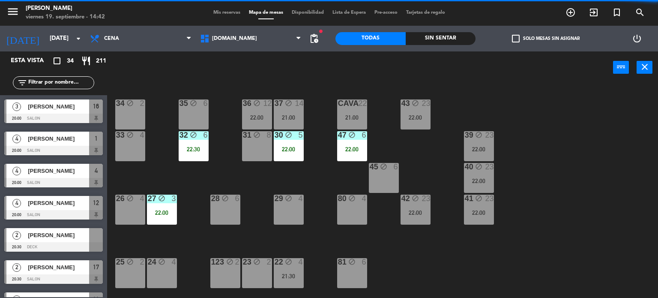
click at [54, 82] on input "text" at bounding box center [60, 82] width 66 height 9
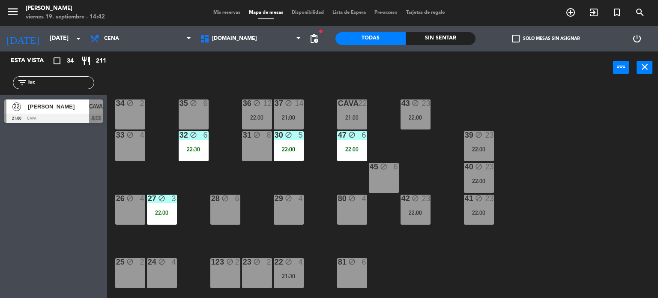
click at [575, 140] on div "34 block 2 35 block 6 36 block 12 22:00 43 block 23 22:00 37 block 14 21:00 CAV…" at bounding box center [386, 191] width 545 height 214
click at [67, 38] on input "[DATE]" at bounding box center [85, 38] width 81 height 15
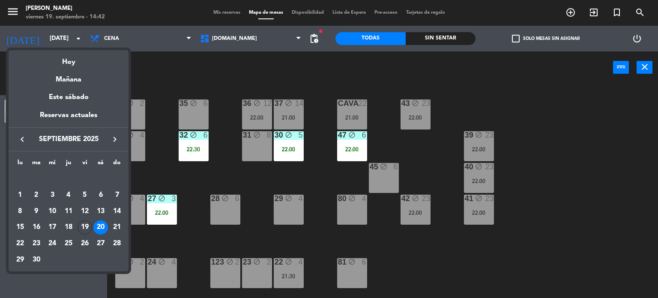
click at [172, 68] on div at bounding box center [329, 149] width 658 height 298
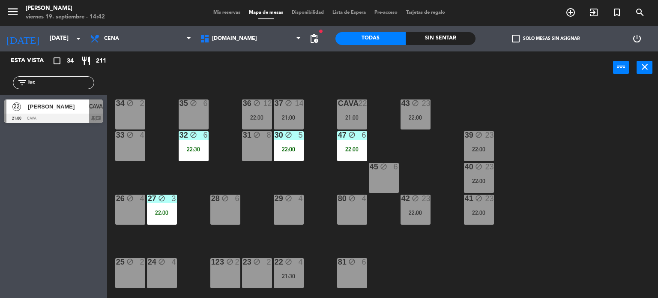
click at [56, 80] on input "luc" at bounding box center [60, 82] width 66 height 9
type input "l"
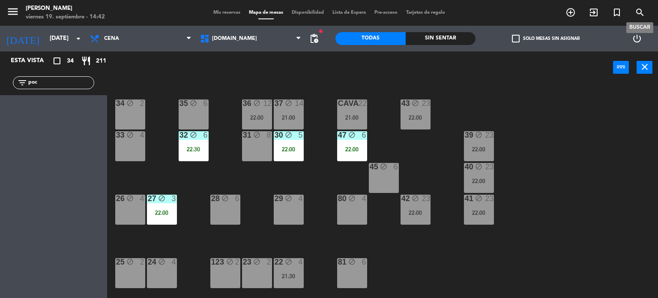
type input "poc"
click at [638, 17] on icon "search" at bounding box center [640, 12] width 10 height 10
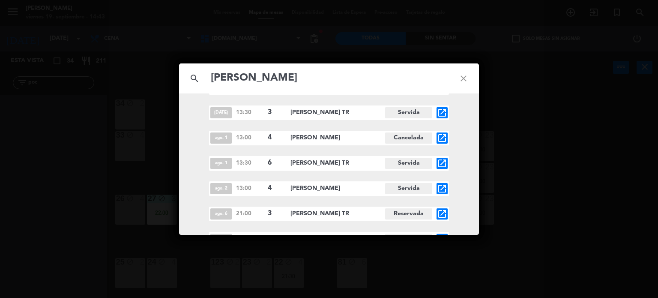
scroll to position [5673, 0]
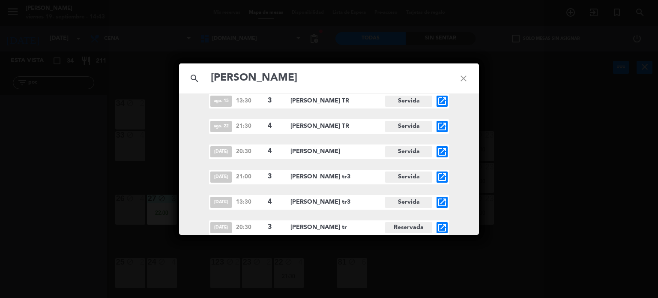
type input "[PERSON_NAME]"
click at [437, 228] on icon "open_in_new" at bounding box center [442, 227] width 10 height 10
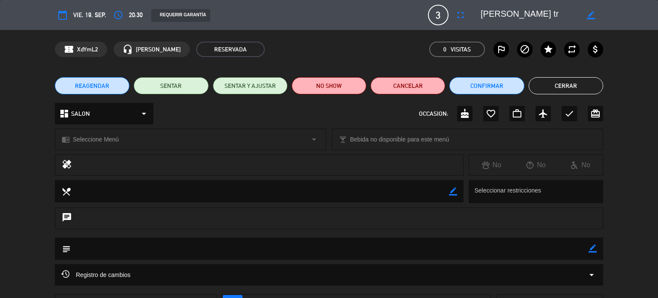
click at [113, 90] on button "REAGENDAR" at bounding box center [92, 85] width 75 height 17
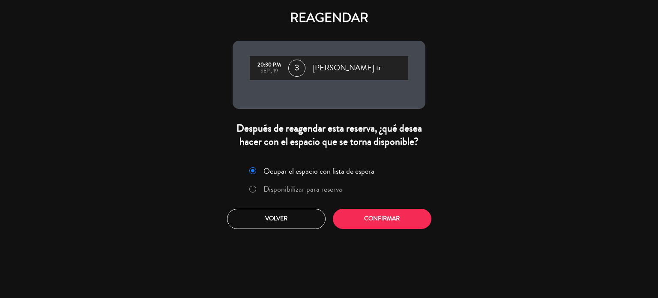
click at [321, 182] on label "Disponibilizar para reserva" at bounding box center [296, 189] width 102 height 15
click at [358, 217] on button "Confirmar" at bounding box center [382, 219] width 99 height 20
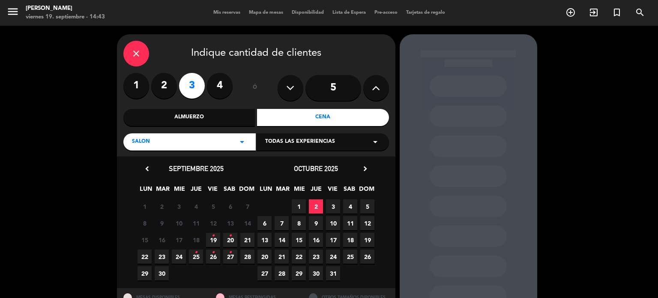
click at [233, 238] on span "20 •" at bounding box center [230, 240] width 14 height 14
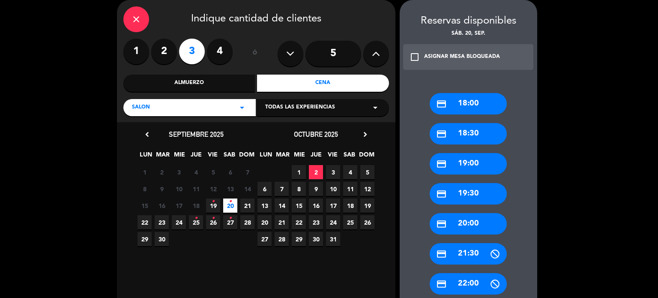
scroll to position [174, 0]
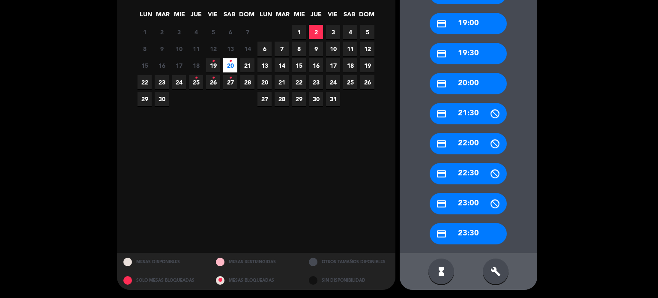
click at [490, 267] on div "build" at bounding box center [496, 271] width 26 height 26
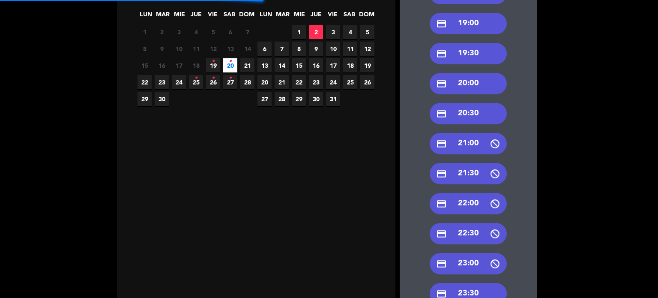
click at [478, 121] on div "credit_card 20:30" at bounding box center [468, 113] width 77 height 21
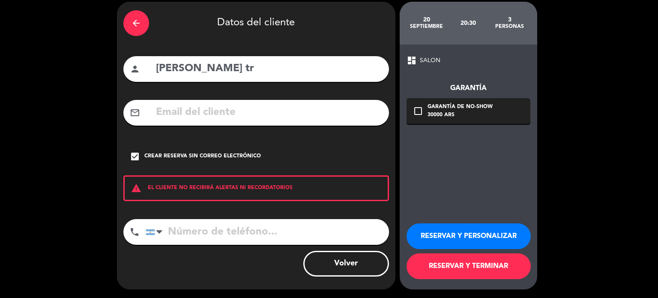
click at [492, 272] on button "RESERVAR Y TERMINAR" at bounding box center [469, 266] width 124 height 26
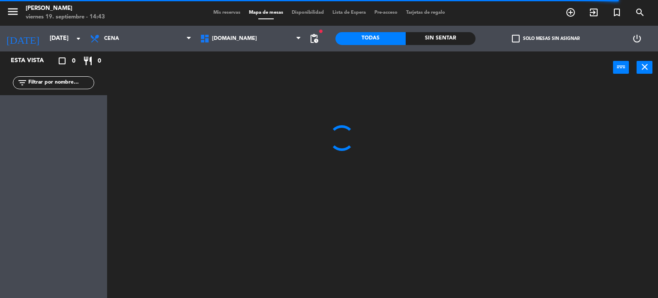
click at [74, 82] on input "text" at bounding box center [60, 82] width 66 height 9
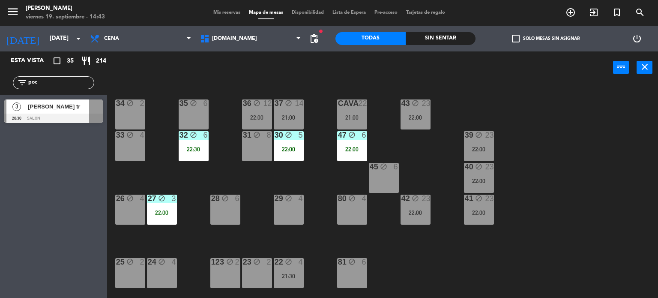
type input "poc"
click at [633, 123] on div "34 block 2 35 block 6 36 block 12 22:00 43 block 23 22:00 37 block 14 21:00 CAV…" at bounding box center [386, 191] width 545 height 214
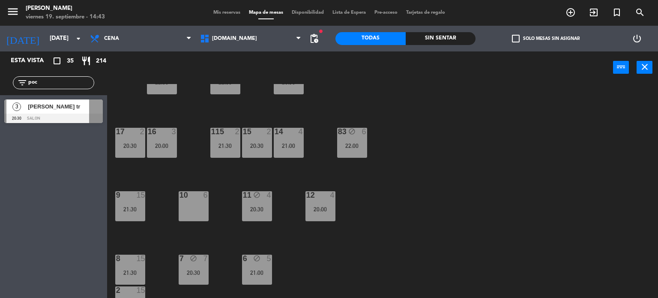
scroll to position [306, 0]
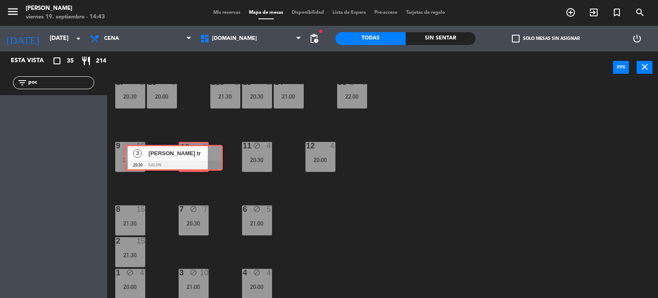
drag, startPoint x: 77, startPoint y: 110, endPoint x: 199, endPoint y: 156, distance: 130.4
click at [199, 156] on div "Esta vista crop_square 35 restaurant 214 filter_list poc 3 [PERSON_NAME] tr 20:…" at bounding box center [329, 174] width 658 height 247
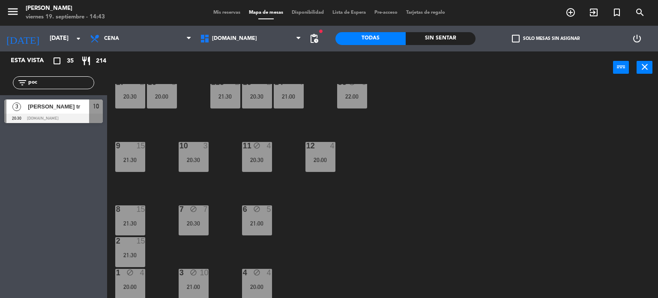
click at [208, 169] on div "10 3 20:30" at bounding box center [194, 157] width 30 height 30
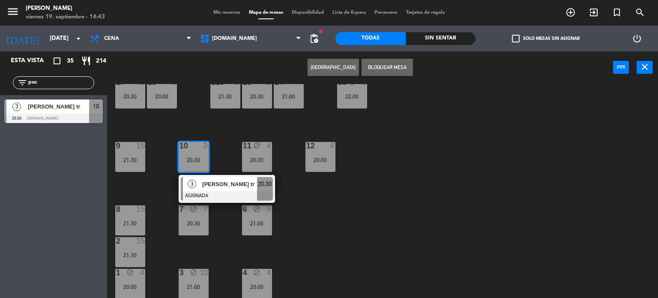
click at [391, 237] on div "34 block 2 35 block 6 36 block 12 22:00 43 block 23 22:00 37 block 14 21:00 CAV…" at bounding box center [386, 191] width 545 height 214
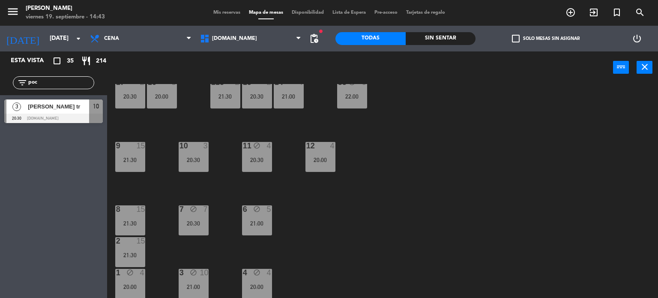
drag, startPoint x: 266, startPoint y: 155, endPoint x: 258, endPoint y: 156, distance: 7.3
click at [264, 155] on div "11 block 4 20:30" at bounding box center [257, 157] width 30 height 30
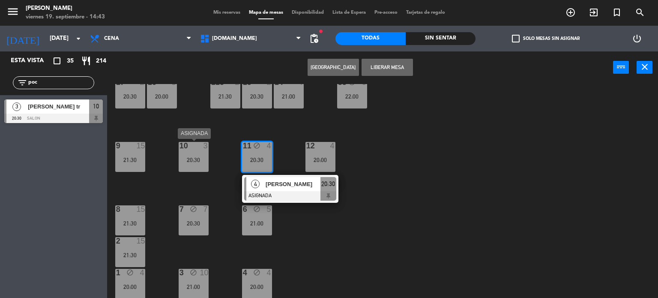
click at [199, 162] on div "20:30" at bounding box center [194, 160] width 30 height 6
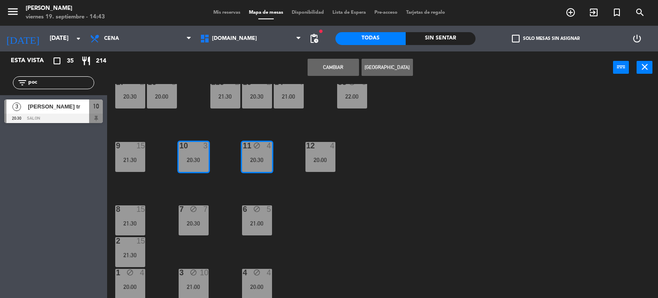
click at [329, 67] on button "Cambiar" at bounding box center [333, 67] width 51 height 17
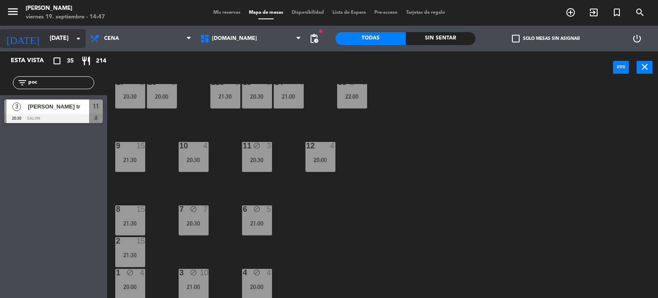
click at [45, 35] on input "[DATE]" at bounding box center [85, 38] width 81 height 15
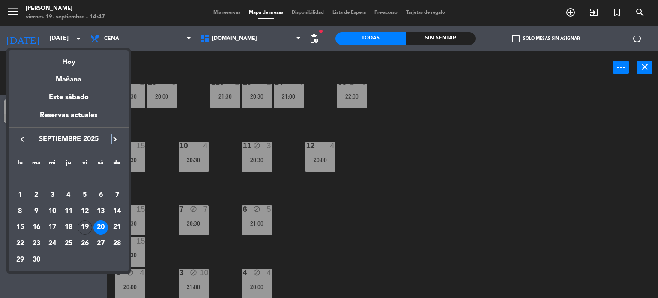
click at [112, 132] on div "keyboard_arrow_left septiembre 2025 keyboard_arrow_right" at bounding box center [69, 139] width 120 height 24
click at [106, 122] on div at bounding box center [106, 122] width 0 height 0
click at [115, 140] on icon "keyboard_arrow_right" at bounding box center [115, 139] width 10 height 10
click at [105, 188] on td "4" at bounding box center [101, 195] width 16 height 16
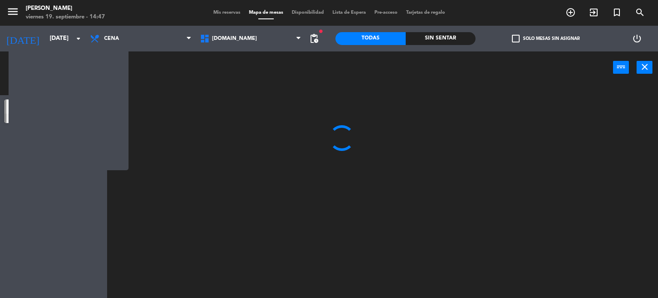
scroll to position [0, 0]
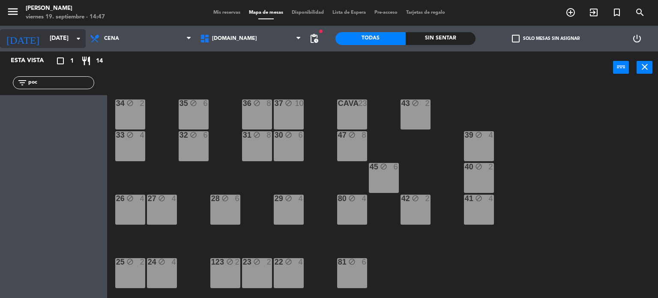
click at [48, 42] on input "[DATE]" at bounding box center [85, 38] width 81 height 15
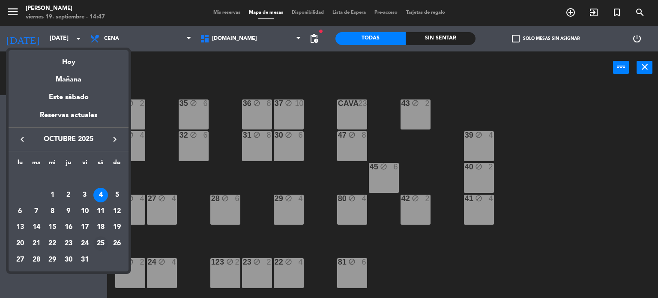
click at [98, 241] on div "25" at bounding box center [100, 243] width 15 height 15
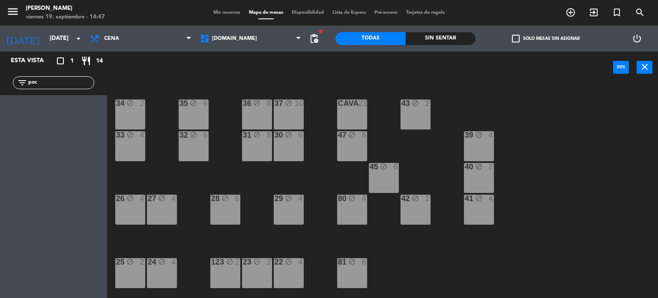
type input "[DATE]"
click at [42, 83] on input "poc" at bounding box center [60, 82] width 66 height 9
type input "p"
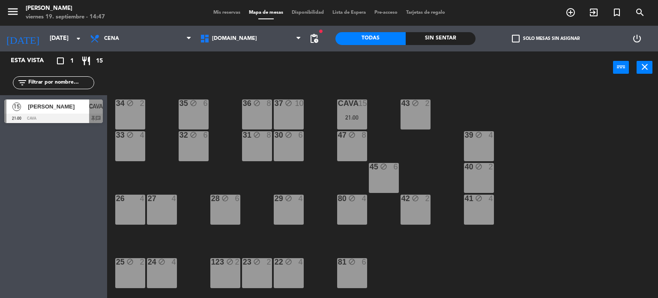
click at [65, 27] on div "[DATE] [DATE] arrow_drop_down" at bounding box center [43, 39] width 86 height 26
click at [63, 33] on input "[DATE]" at bounding box center [85, 38] width 81 height 15
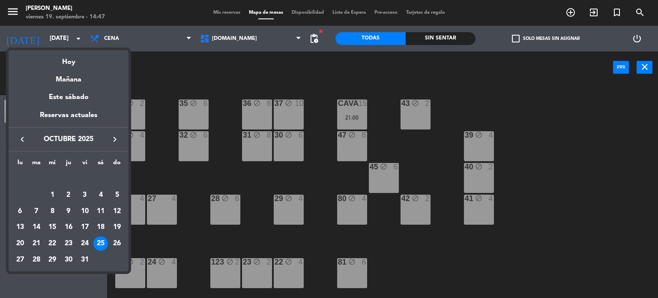
click at [24, 137] on icon "keyboard_arrow_left" at bounding box center [22, 139] width 10 height 10
click at [68, 243] on div "25" at bounding box center [68, 243] width 15 height 15
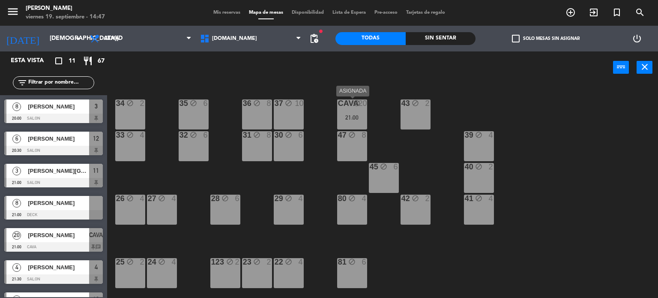
click at [357, 122] on div "CAVA block 20 21:00" at bounding box center [352, 114] width 30 height 30
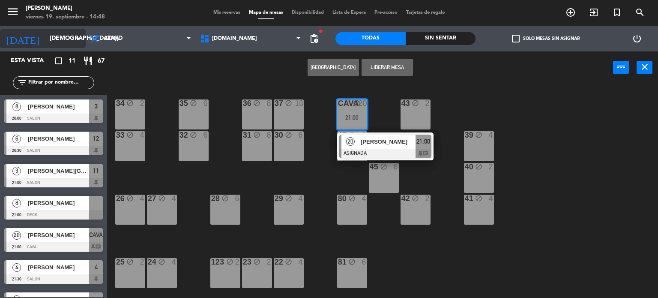
click at [51, 31] on input "[DEMOGRAPHIC_DATA][DATE]" at bounding box center [85, 38] width 81 height 15
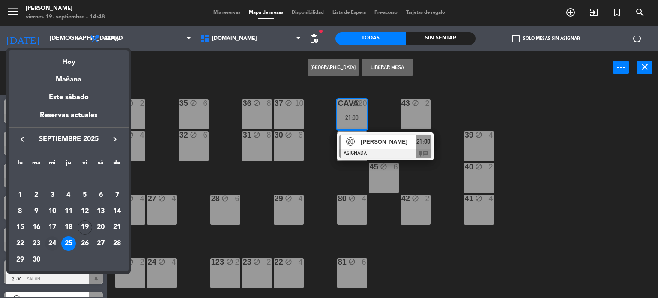
click at [54, 244] on div "24" at bounding box center [52, 243] width 15 height 15
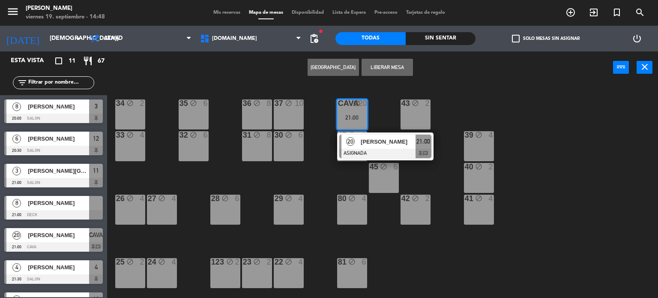
type input "[DATE]"
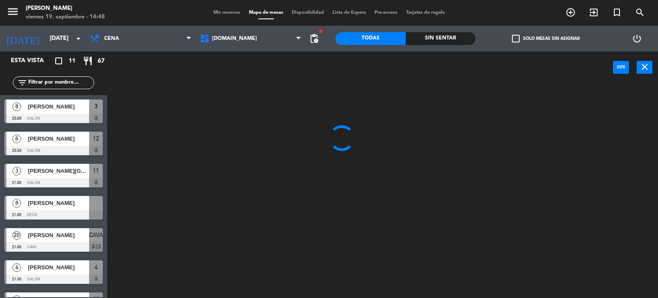
click at [130, 20] on div "menu Gardiner [DATE] 19. septiembre - 14:48" at bounding box center [82, 13] width 165 height 20
click at [130, 27] on div "Almuerzo Cena Cena Almuerzo Cena" at bounding box center [141, 39] width 110 height 26
click at [130, 37] on span "Cena" at bounding box center [141, 38] width 110 height 19
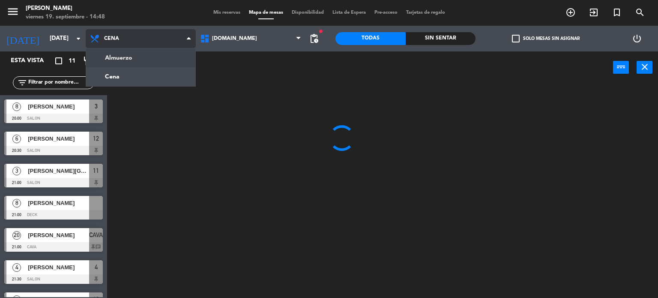
click at [134, 60] on ng-component "menu Gardiner [DATE] 19. septiembre - 14:48 Mis reservas Mapa de mesas Disponib…" at bounding box center [329, 149] width 658 height 298
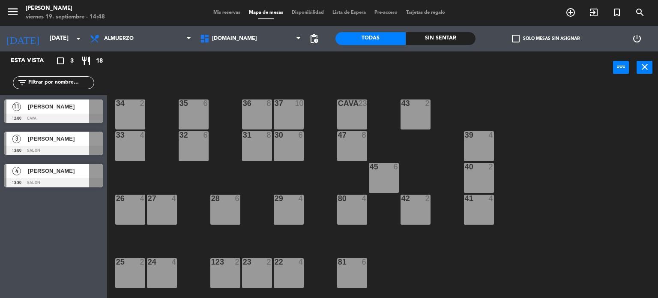
click at [67, 116] on div at bounding box center [53, 118] width 99 height 9
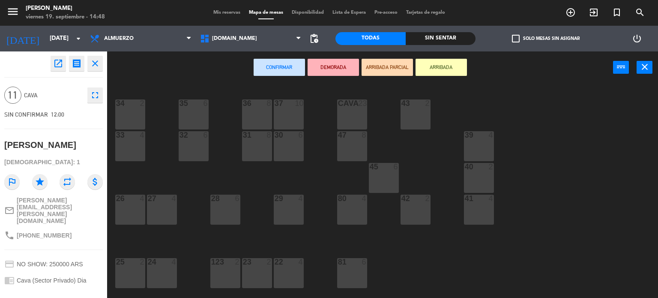
scroll to position [43, 0]
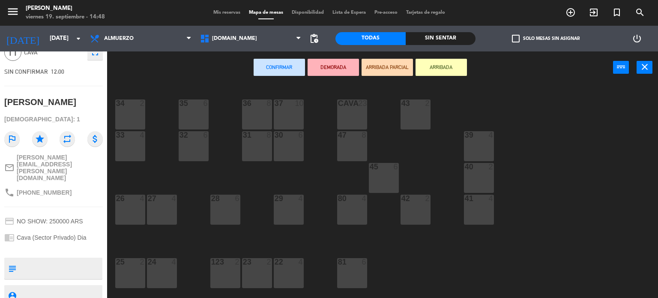
click at [57, 259] on textarea at bounding box center [61, 268] width 82 height 18
type textarea "tk en caja"
click at [79, 184] on div "phone [PHONE_NUMBER]" at bounding box center [53, 192] width 99 height 16
click at [209, 18] on div "menu Gardiner [DATE] 19. septiembre - 14:50 Mis reservas Mapa de mesas Disponib…" at bounding box center [329, 13] width 658 height 26
click at [214, 15] on div "Mis reservas Mapa de mesas Disponibilidad Lista de Espera Pre-acceso Tarjetas d…" at bounding box center [329, 13] width 240 height 8
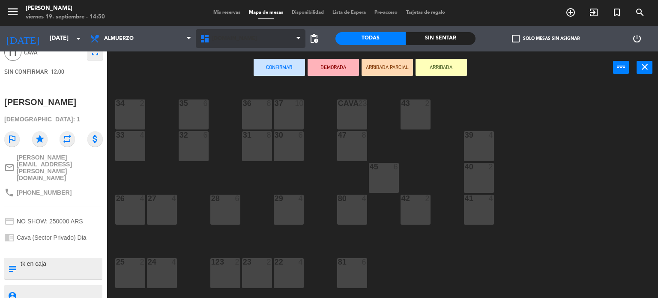
click at [217, 29] on span "[DOMAIN_NAME]" at bounding box center [251, 38] width 110 height 19
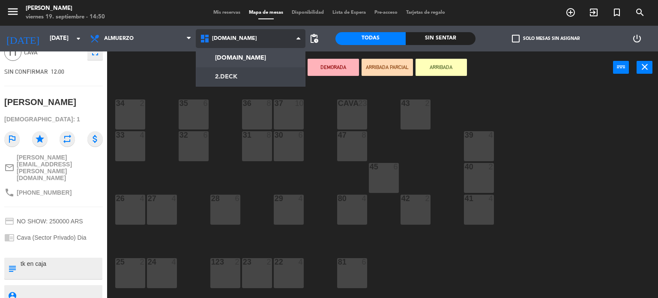
click at [217, 75] on ng-component "menu Gardiner [DATE] 19. septiembre - 14:50 Mis reservas Mapa de mesas Disponib…" at bounding box center [329, 149] width 658 height 298
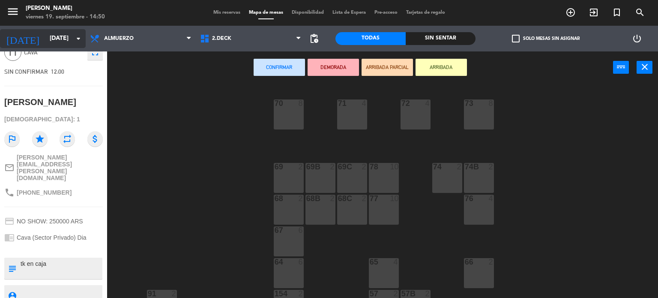
click at [63, 45] on input "[DATE]" at bounding box center [85, 38] width 81 height 15
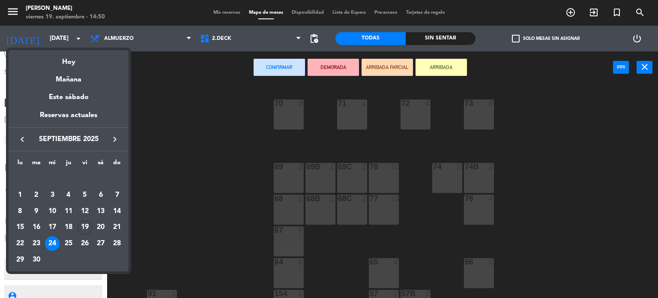
click at [24, 142] on icon "keyboard_arrow_left" at bounding box center [22, 139] width 10 height 10
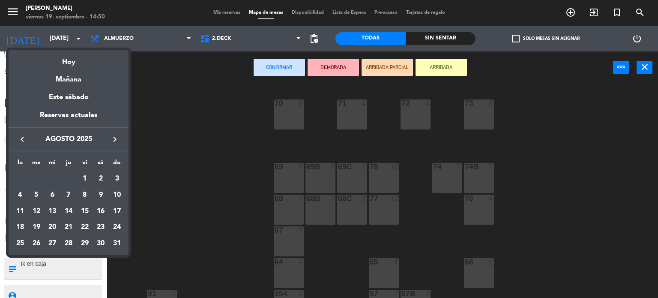
click at [120, 139] on icon "keyboard_arrow_right" at bounding box center [115, 139] width 10 height 10
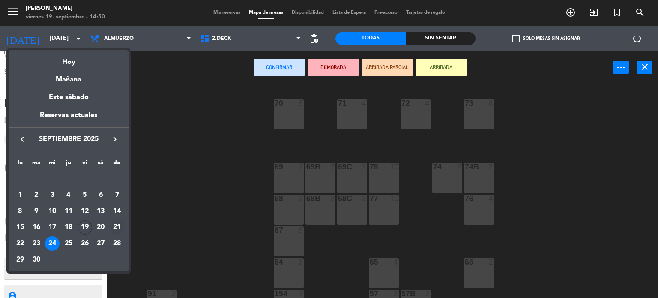
click at [117, 224] on div "21" at bounding box center [117, 227] width 15 height 15
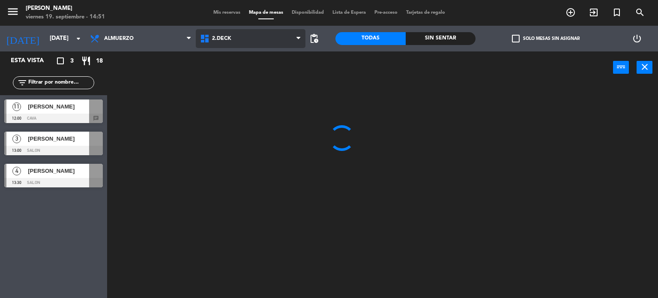
click at [251, 36] on span "2.DECK" at bounding box center [251, 38] width 110 height 19
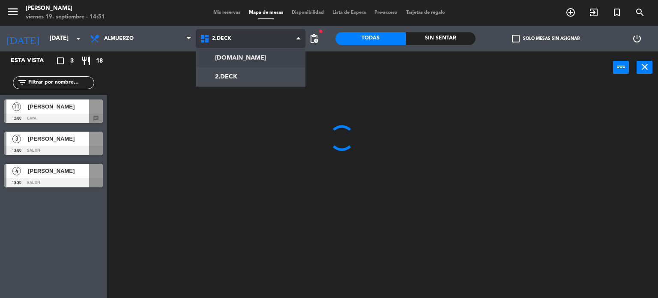
click at [251, 52] on ng-component "menu Gardiner [DATE] 19. septiembre - 14:51 Mis reservas Mapa de mesas Disponib…" at bounding box center [329, 149] width 658 height 298
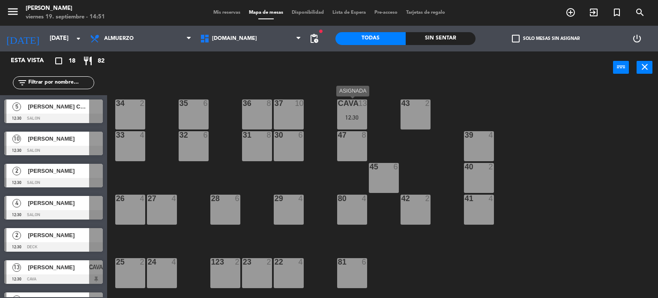
click at [339, 119] on div "12:30" at bounding box center [352, 117] width 30 height 6
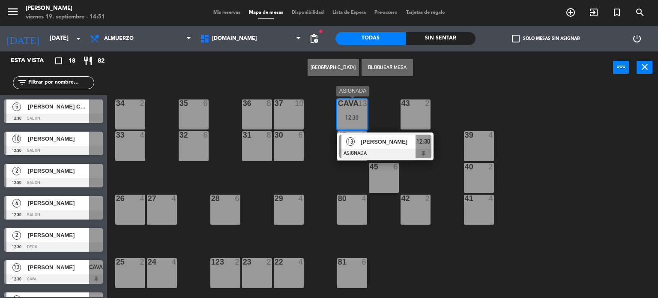
click at [369, 136] on div "13 [PERSON_NAME] ASIGNADA 12:30" at bounding box center [385, 146] width 109 height 28
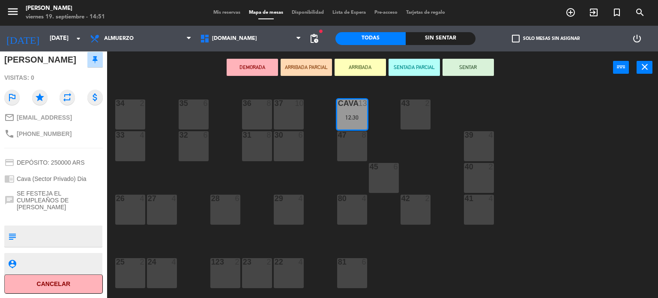
scroll to position [0, 0]
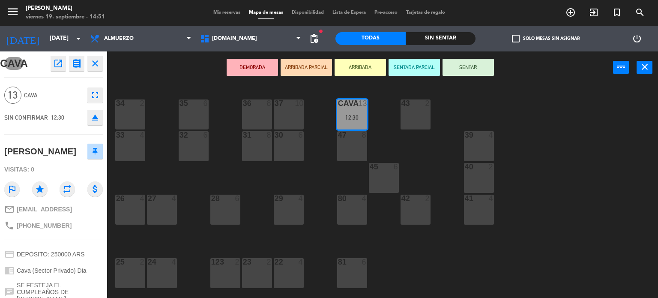
click at [57, 56] on button "open_in_new" at bounding box center [58, 63] width 15 height 15
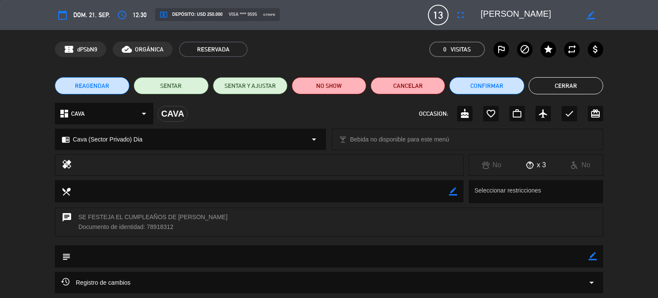
click at [552, 91] on button "Cerrar" at bounding box center [566, 85] width 75 height 17
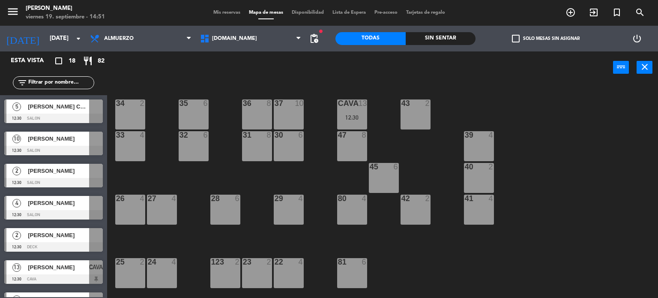
scroll to position [171, 0]
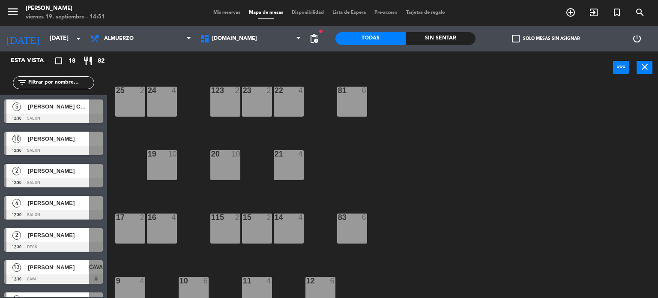
click at [48, 151] on div at bounding box center [53, 150] width 99 height 9
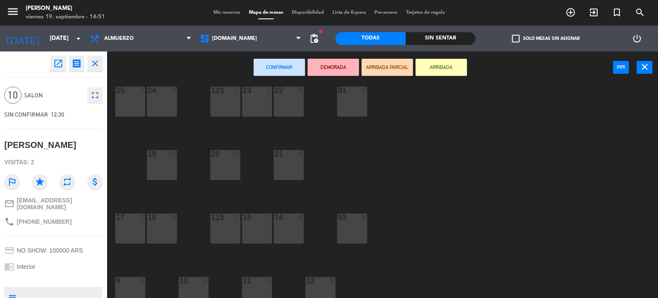
click at [54, 65] on icon "open_in_new" at bounding box center [58, 63] width 10 height 10
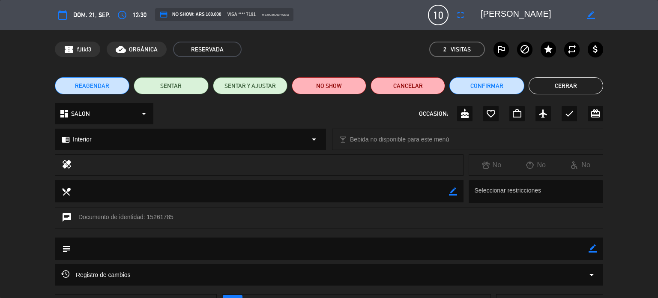
click at [566, 86] on button "Cerrar" at bounding box center [566, 85] width 75 height 17
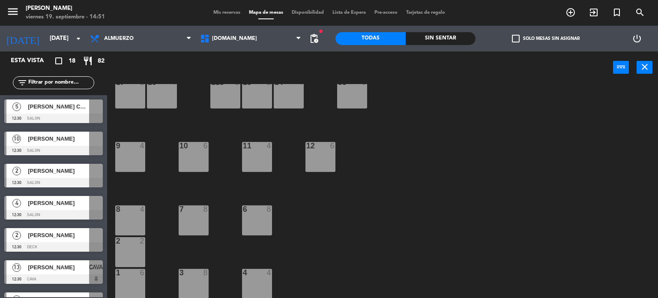
scroll to position [264, 0]
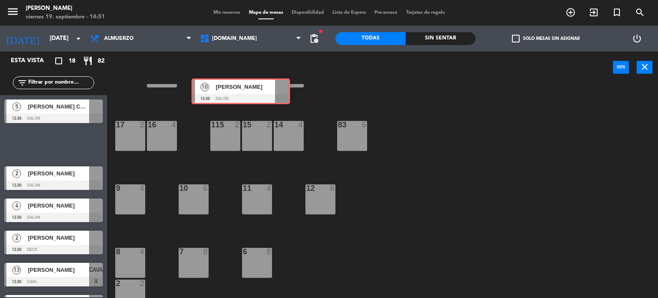
drag, startPoint x: 28, startPoint y: 138, endPoint x: 216, endPoint y: 85, distance: 194.5
click at [216, 85] on div "Esta vista crop_square 18 restaurant 82 filter_list 5 [PERSON_NAME] Compte 12:3…" at bounding box center [329, 174] width 658 height 247
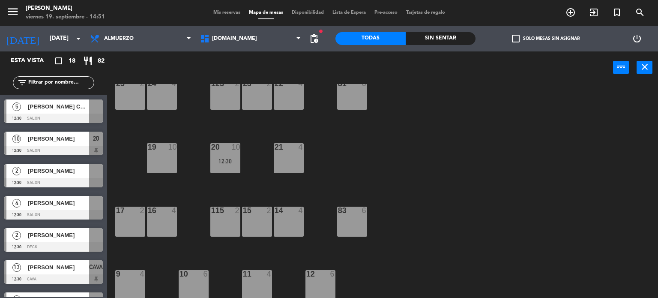
scroll to position [306, 0]
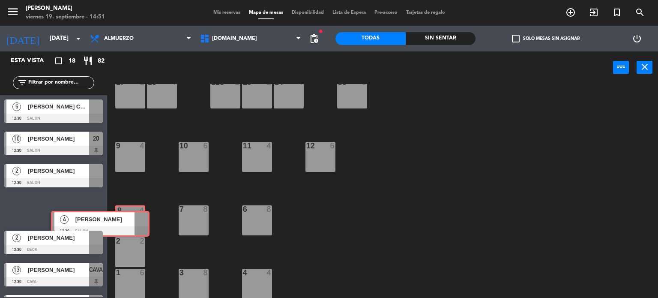
drag, startPoint x: 85, startPoint y: 207, endPoint x: 133, endPoint y: 222, distance: 50.0
click at [133, 222] on div "Esta vista crop_square 18 restaurant 82 filter_list 5 [PERSON_NAME] Compte 12:3…" at bounding box center [329, 174] width 658 height 247
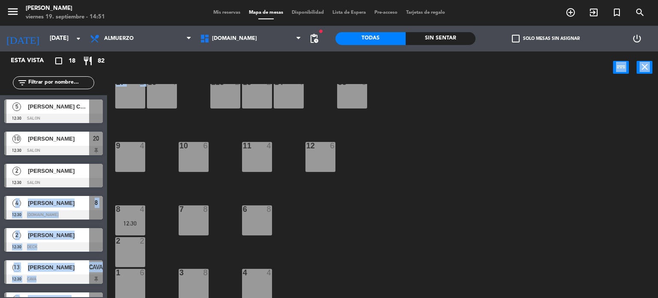
drag, startPoint x: 87, startPoint y: 188, endPoint x: 132, endPoint y: 107, distance: 93.0
click at [132, 107] on div "Esta vista crop_square 18 restaurant 82 filter_list 5 [PERSON_NAME] Compte 12:3…" at bounding box center [329, 174] width 658 height 247
drag, startPoint x: 85, startPoint y: 172, endPoint x: 135, endPoint y: 99, distance: 87.6
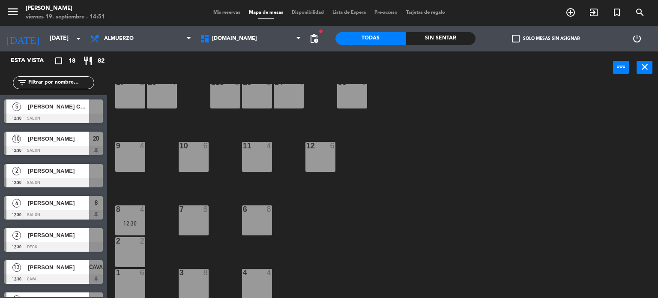
click at [132, 105] on div "17 2" at bounding box center [130, 93] width 30 height 30
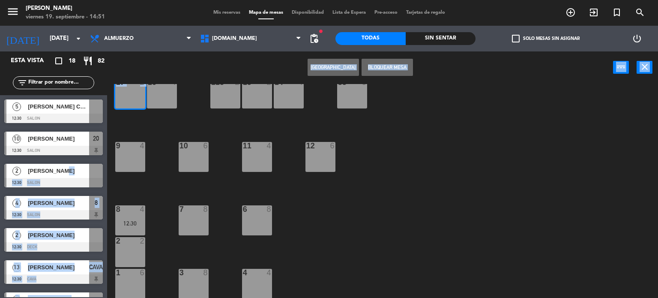
click at [95, 172] on div at bounding box center [96, 171] width 14 height 14
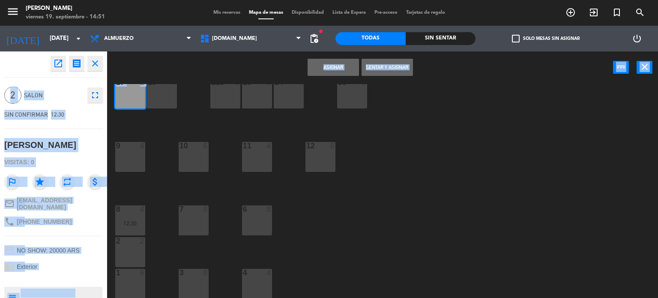
click at [315, 70] on button "Asignar" at bounding box center [333, 67] width 51 height 17
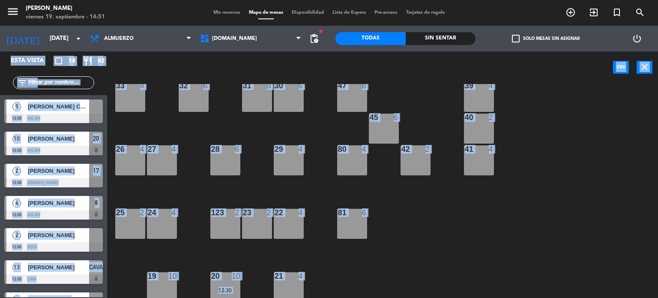
scroll to position [6, 0]
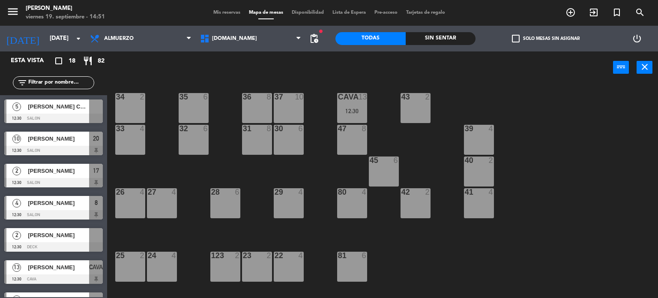
click at [289, 176] on div "34 2 35 6 36 8 43 2 37 10 CAVA 13 12:30 33 4 32 6 31 8 30 6 47 8 39 4 45 6 40 2…" at bounding box center [386, 191] width 545 height 214
click at [518, 38] on span "check_box_outline_blank" at bounding box center [516, 39] width 8 height 8
click at [546, 39] on input "check_box_outline_blank Solo mesas sin asignar" at bounding box center [546, 39] width 0 height 0
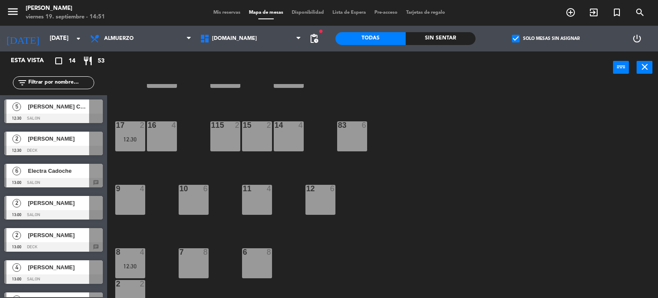
scroll to position [171, 0]
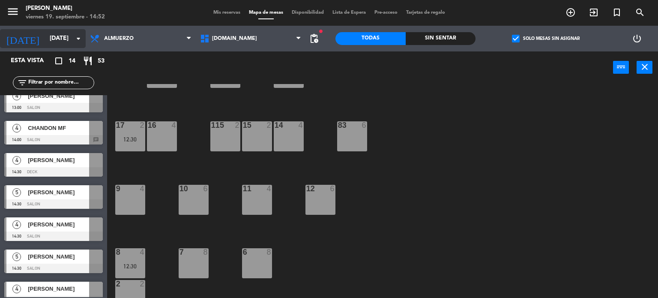
click at [65, 34] on input "[DATE]" at bounding box center [85, 38] width 81 height 15
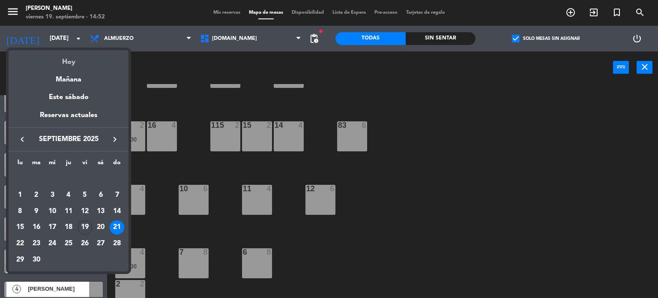
click at [74, 60] on div "Hoy" at bounding box center [69, 59] width 120 height 18
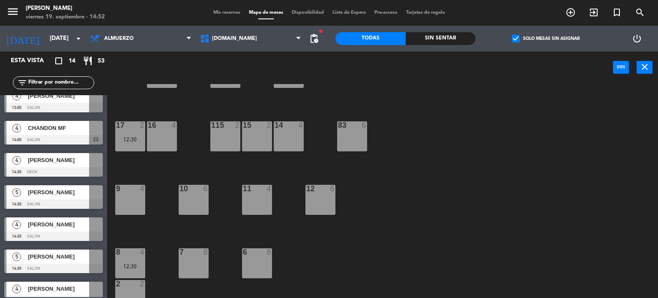
type input "[DATE]"
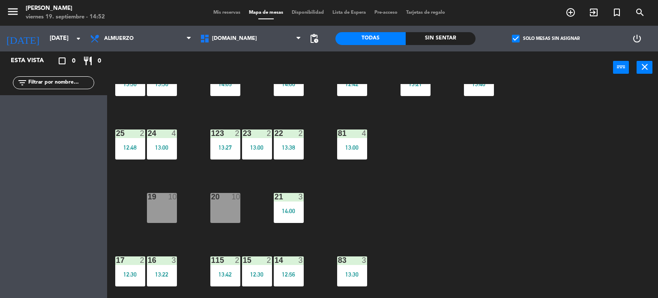
scroll to position [257, 0]
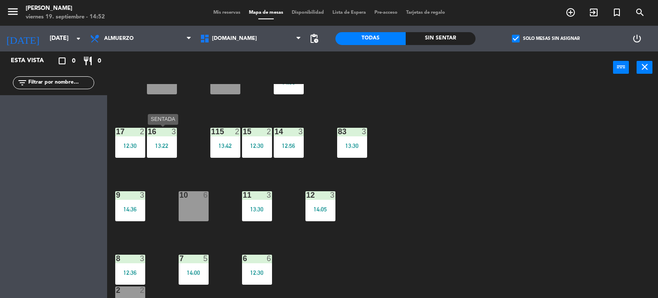
click at [168, 138] on div "16 3 13:22" at bounding box center [162, 143] width 30 height 30
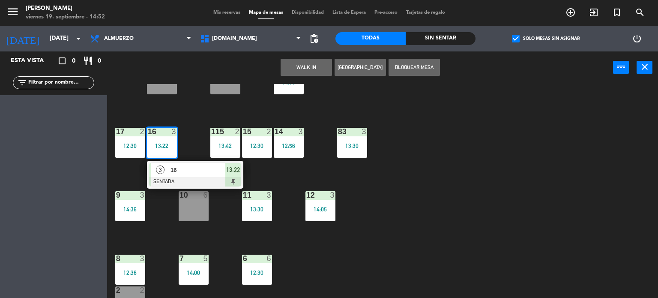
drag, startPoint x: 175, startPoint y: 181, endPoint x: 198, endPoint y: 176, distance: 23.0
click at [176, 181] on div "3 16 SENTADA 13:22" at bounding box center [195, 175] width 109 height 28
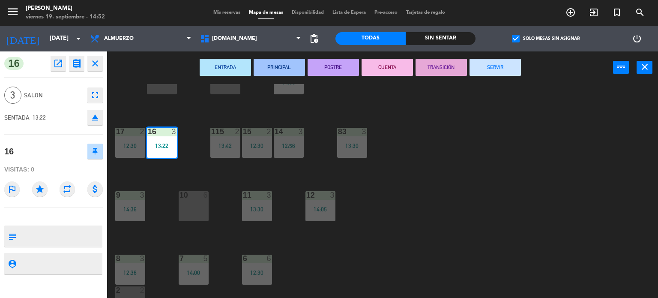
click at [492, 64] on button "SERVIR" at bounding box center [495, 67] width 51 height 17
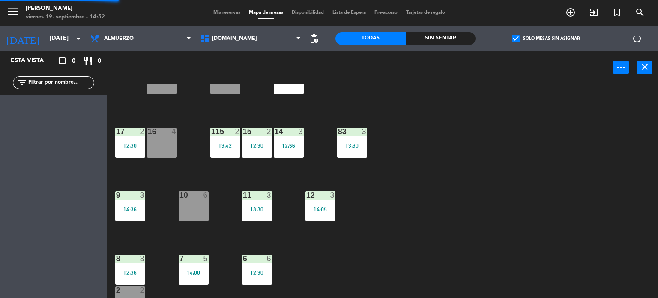
scroll to position [43, 0]
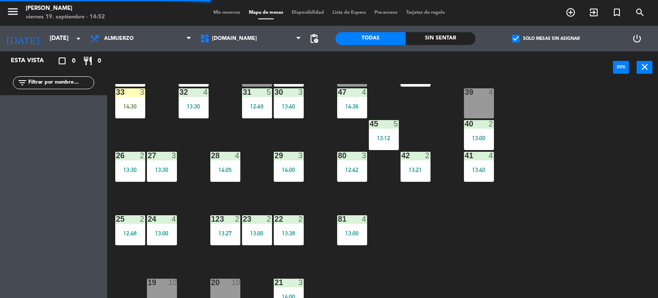
click at [138, 116] on div "33 3 14:30" at bounding box center [130, 103] width 30 height 30
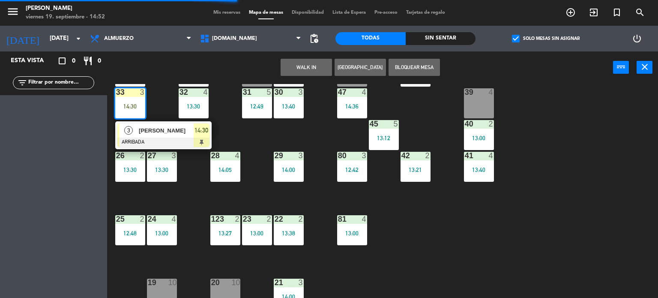
click at [144, 125] on div "[PERSON_NAME]" at bounding box center [166, 130] width 56 height 14
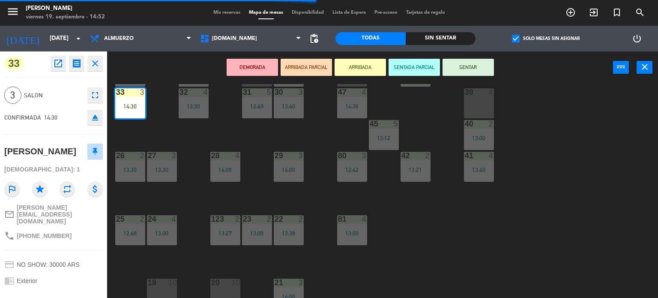
click at [475, 66] on button "SENTAR" at bounding box center [468, 67] width 51 height 17
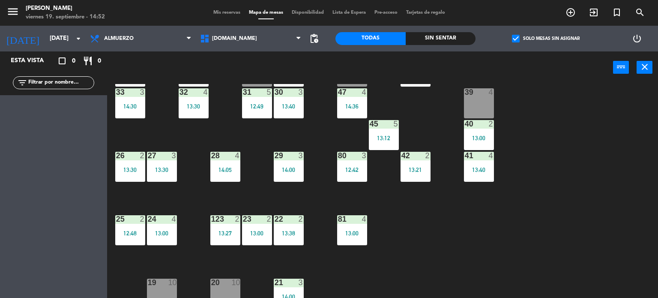
click at [302, 109] on div "13:40" at bounding box center [289, 106] width 30 height 6
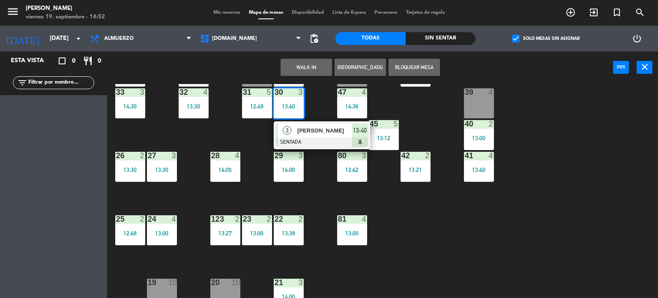
click at [309, 125] on div "[PERSON_NAME]" at bounding box center [325, 130] width 56 height 14
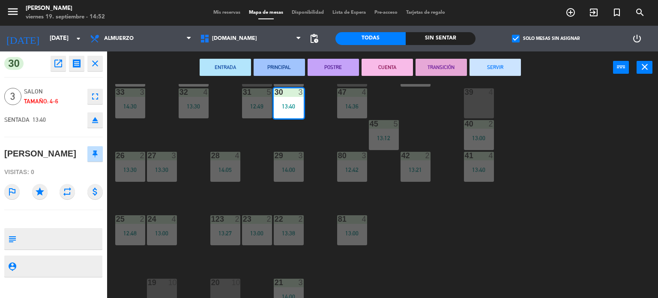
click at [500, 67] on button "SERVIR" at bounding box center [495, 67] width 51 height 17
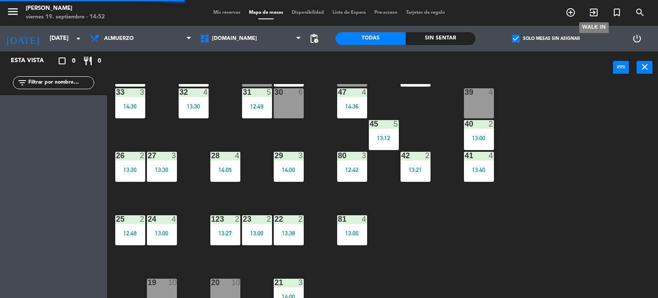
click at [600, 7] on span "exit_to_app" at bounding box center [593, 12] width 23 height 15
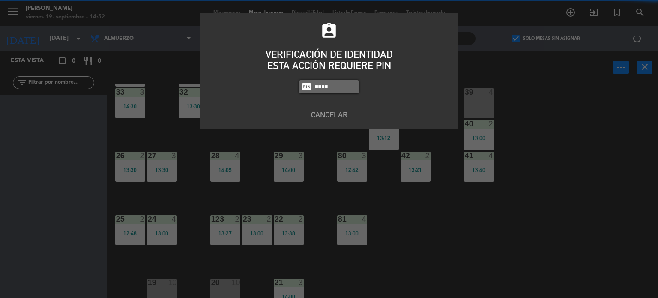
type input "4307"
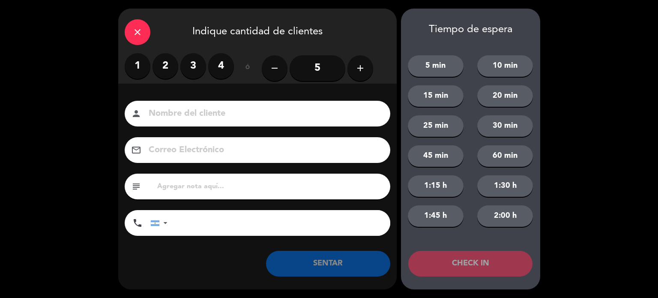
click at [200, 74] on label "3" at bounding box center [193, 66] width 26 height 26
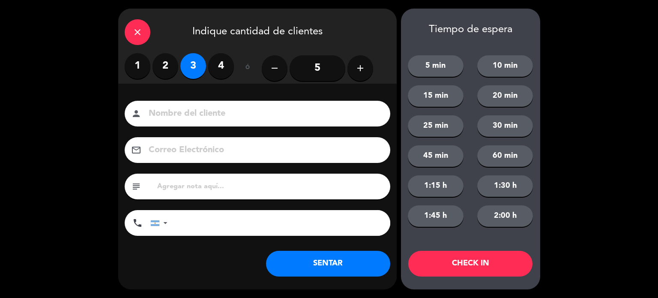
click at [196, 107] on div "person" at bounding box center [258, 114] width 266 height 26
click at [196, 107] on input at bounding box center [263, 113] width 231 height 15
click at [157, 108] on input "[PERSON_NAME]" at bounding box center [263, 113] width 231 height 15
type input "[PERSON_NAME]"
drag, startPoint x: 491, startPoint y: 252, endPoint x: 491, endPoint y: 260, distance: 8.2
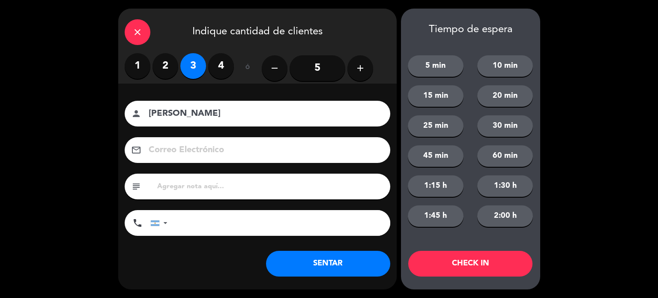
click at [492, 252] on button "CHECK IN" at bounding box center [470, 264] width 124 height 26
click at [126, 26] on div "close" at bounding box center [138, 32] width 26 height 26
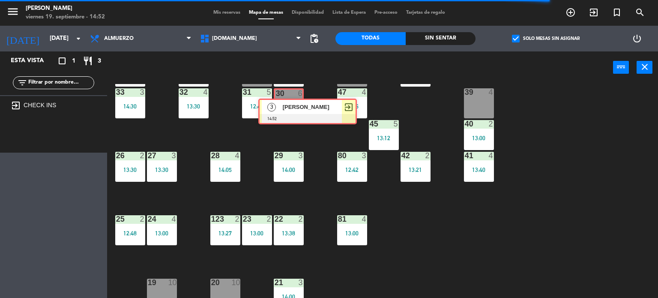
drag, startPoint x: 37, startPoint y: 131, endPoint x: 291, endPoint y: 111, distance: 254.9
click at [292, 111] on div "Esta vista crop_square 1 restaurant 3 filter_list exit_to_app CHECK INS 3 [PERS…" at bounding box center [329, 174] width 658 height 247
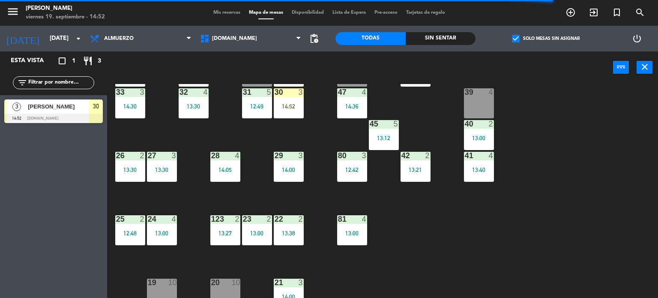
click at [298, 114] on div "30 3 14:52" at bounding box center [289, 103] width 30 height 30
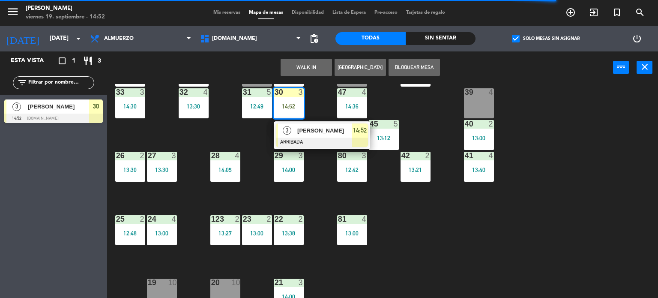
click at [310, 137] on div "3 [PERSON_NAME] ARRIBADA 14:52" at bounding box center [321, 135] width 109 height 28
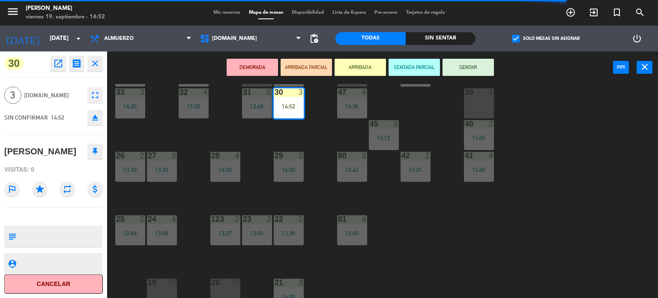
drag, startPoint x: 508, startPoint y: 58, endPoint x: 498, endPoint y: 63, distance: 10.5
click at [508, 59] on div "DEMORADA ARRIBADA PARCIAL ARRIBADA SENTADA PARCIAL SENTAR power_input close" at bounding box center [360, 67] width 506 height 33
drag, startPoint x: 485, startPoint y: 63, endPoint x: 493, endPoint y: 60, distance: 8.4
click at [485, 63] on button "SENTAR" at bounding box center [468, 67] width 51 height 17
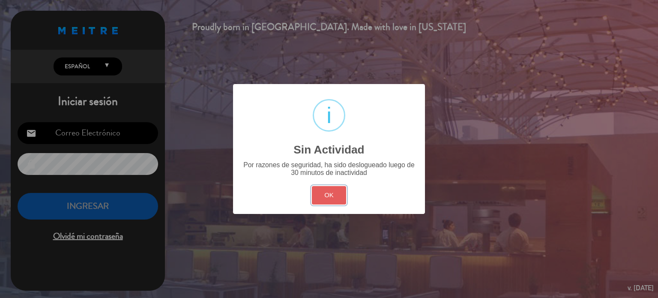
click at [327, 193] on button "OK" at bounding box center [329, 195] width 35 height 18
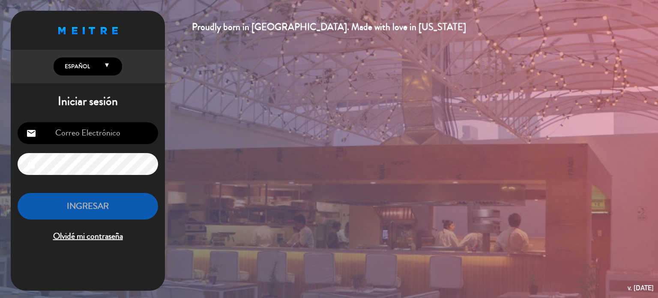
click at [149, 127] on input "email" at bounding box center [88, 133] width 141 height 22
type input "[EMAIL_ADDRESS][DOMAIN_NAME]"
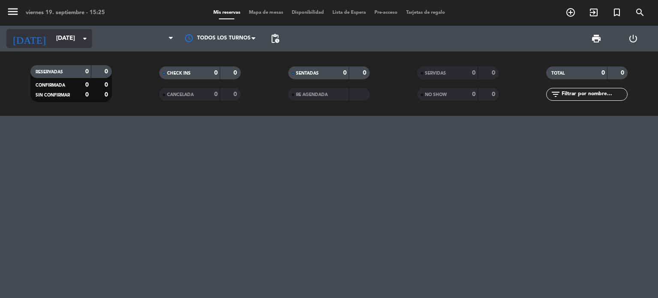
click at [83, 30] on div "[DATE] [DATE] arrow_drop_down" at bounding box center [49, 38] width 86 height 19
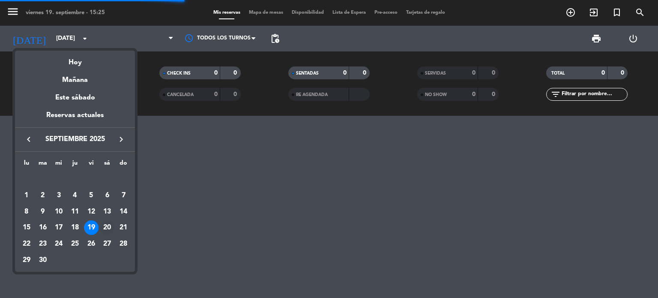
click at [112, 228] on div "20" at bounding box center [107, 227] width 15 height 15
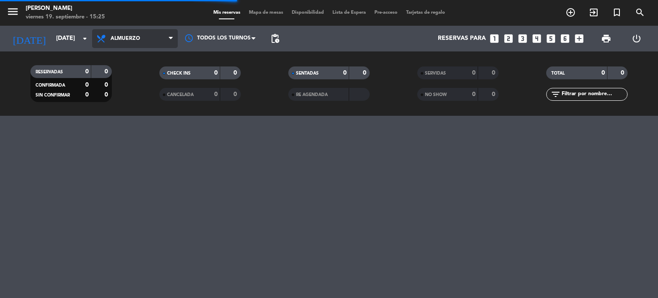
click at [128, 44] on span "Almuerzo" at bounding box center [135, 38] width 86 height 19
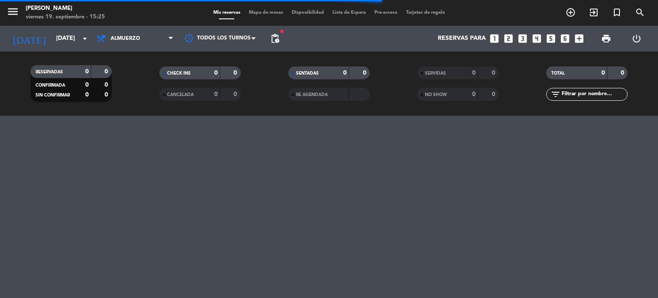
click at [270, 124] on div "menu Gardiner [DATE] 19. septiembre - 15:25 Mis reservas Mapa de mesas Disponib…" at bounding box center [329, 149] width 658 height 298
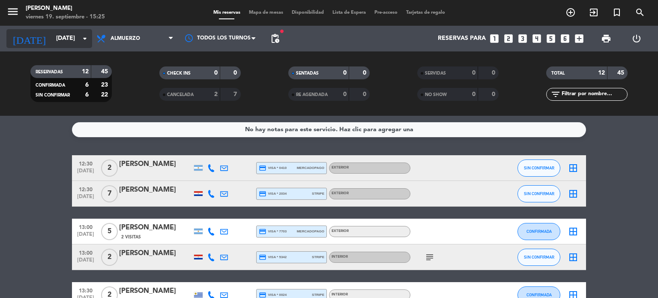
click at [66, 36] on input "[DATE]" at bounding box center [92, 38] width 81 height 15
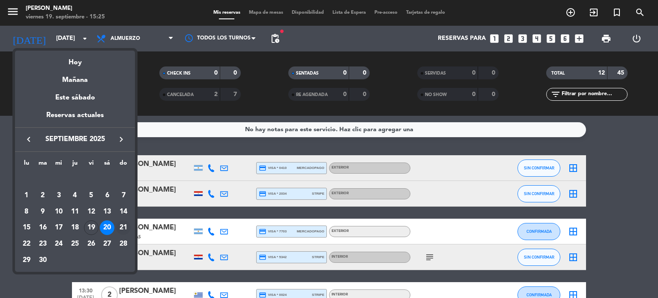
click at [119, 225] on div "21" at bounding box center [123, 227] width 15 height 15
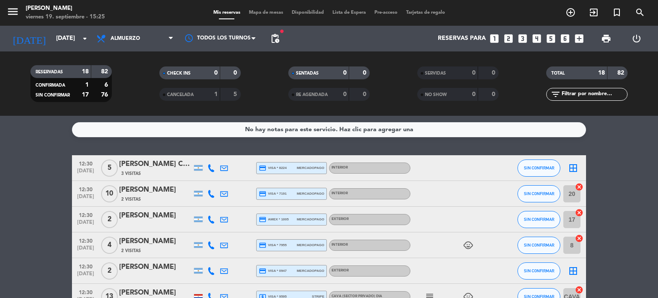
scroll to position [43, 0]
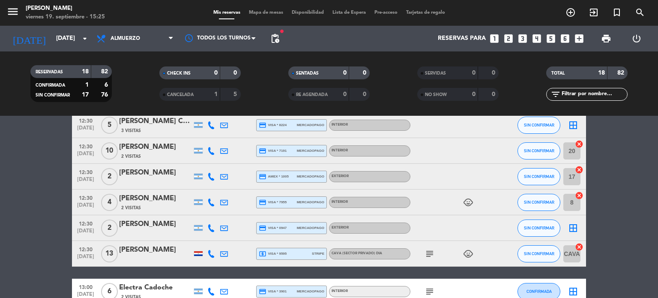
click at [473, 202] on icon "child_care" at bounding box center [468, 202] width 10 height 10
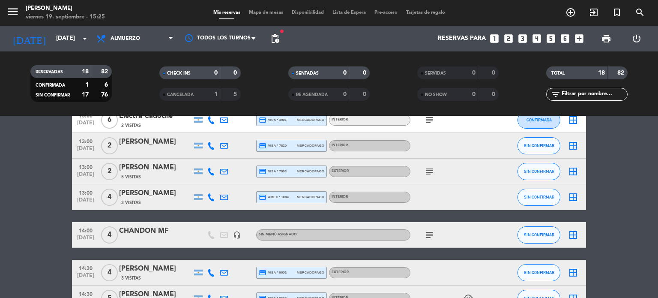
scroll to position [171, 0]
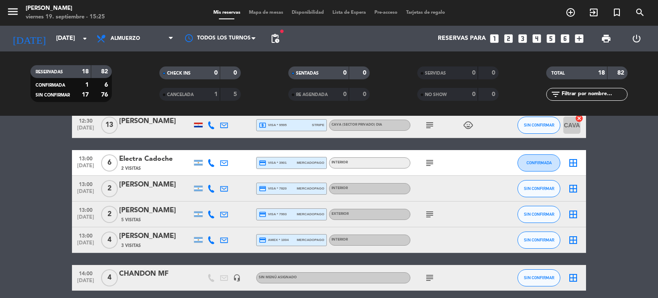
click at [428, 168] on icon "subject" at bounding box center [430, 163] width 10 height 10
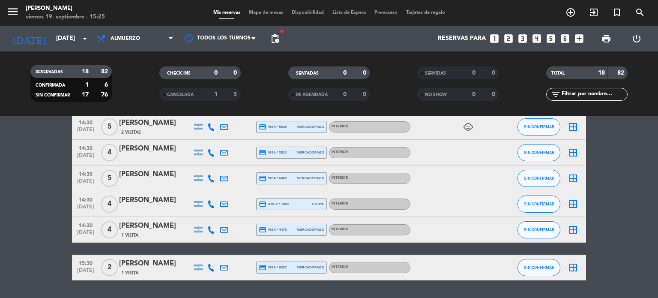
scroll to position [257, 0]
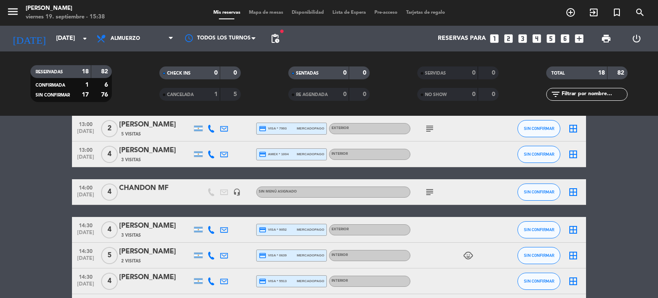
click at [37, 183] on bookings-row "12:30 [DATE] 5 [PERSON_NAME] Compte 3 Visitas credit_card visa * 8224 mercadopa…" at bounding box center [329, 153] width 658 height 511
click at [75, 37] on input "[DATE]" at bounding box center [92, 38] width 81 height 15
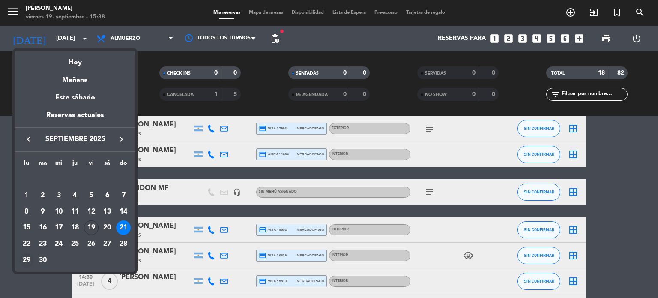
click at [26, 261] on div "29" at bounding box center [26, 260] width 15 height 15
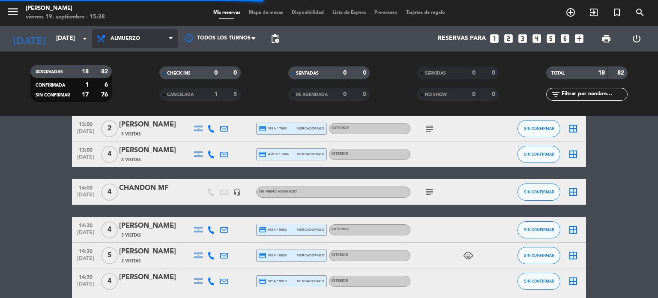
click at [137, 36] on span "Almuerzo" at bounding box center [126, 39] width 30 height 6
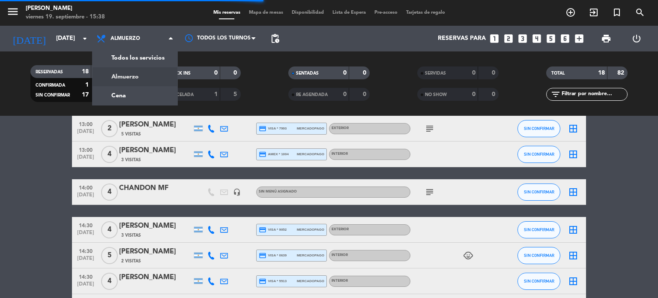
scroll to position [1, 0]
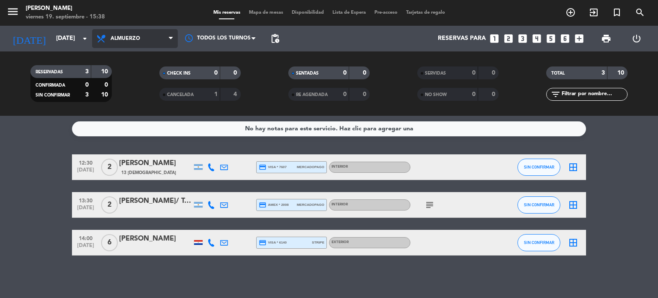
click at [131, 45] on span "Almuerzo" at bounding box center [135, 38] width 86 height 19
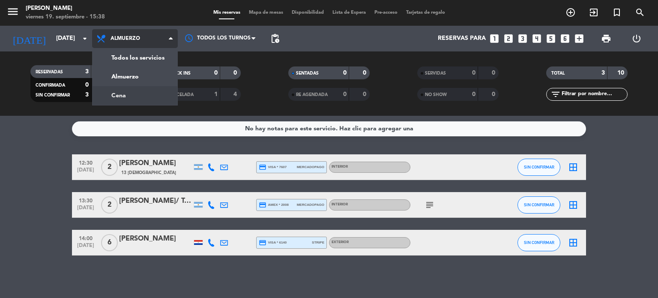
click at [130, 93] on div "menu Gardiner [DATE] 19. septiembre - 15:38 Mis reservas Mapa de mesas Disponib…" at bounding box center [329, 58] width 658 height 116
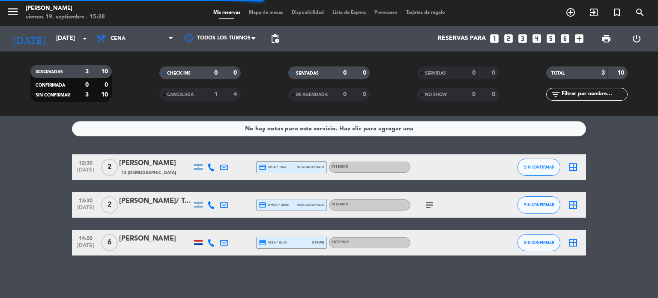
scroll to position [0, 0]
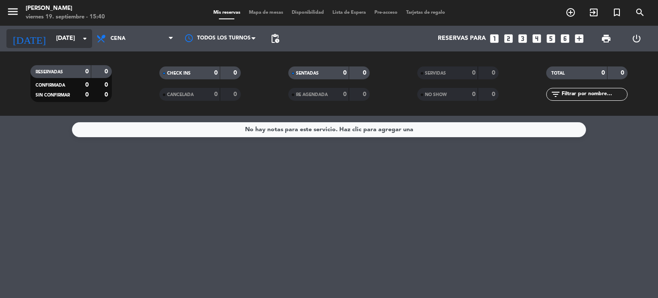
click at [60, 35] on input "[DATE]" at bounding box center [92, 38] width 81 height 15
click at [80, 38] on icon "arrow_drop_down" at bounding box center [85, 38] width 10 height 10
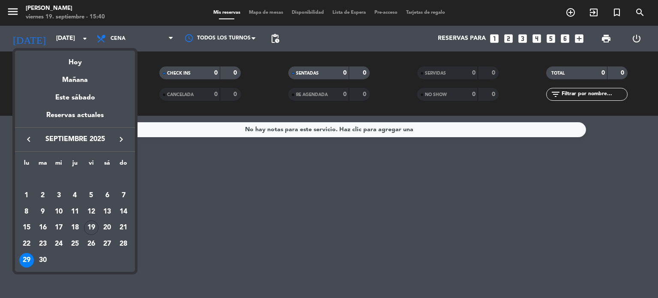
click at [123, 141] on icon "keyboard_arrow_right" at bounding box center [121, 139] width 10 height 10
click at [54, 192] on div "1" at bounding box center [58, 195] width 15 height 15
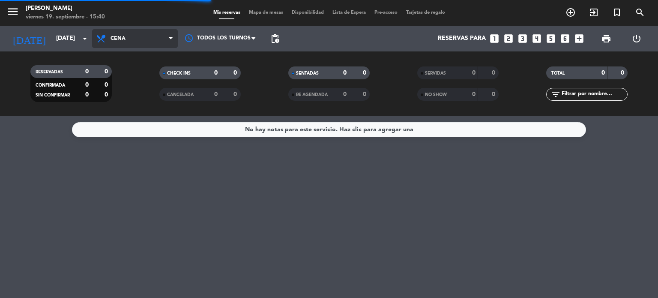
click at [140, 44] on span "Cena" at bounding box center [135, 38] width 86 height 19
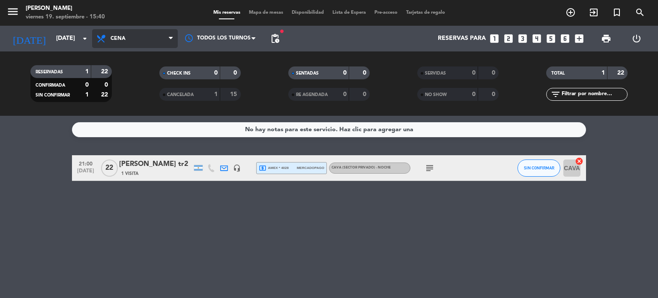
click at [128, 33] on span "Cena" at bounding box center [135, 38] width 86 height 19
click at [134, 78] on div "menu Gardiner [DATE] 19. septiembre - 15:40 Mis reservas Mapa de mesas Disponib…" at bounding box center [329, 58] width 658 height 116
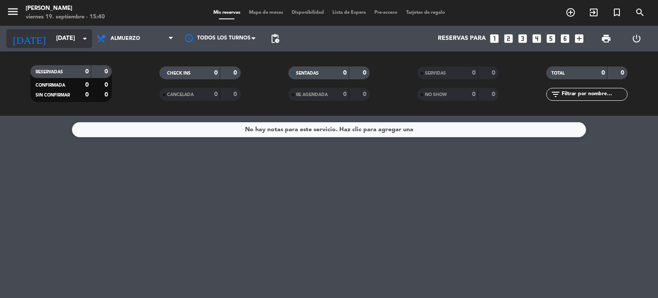
click at [67, 37] on input "[DATE]" at bounding box center [92, 38] width 81 height 15
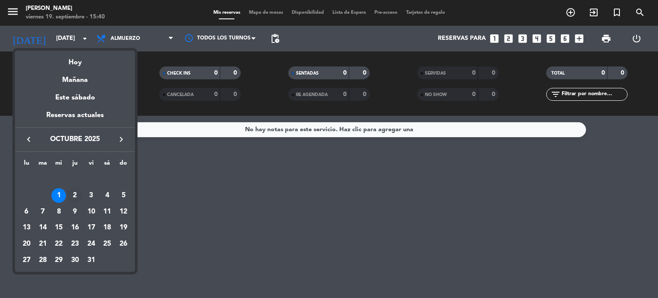
click at [76, 195] on div "2" at bounding box center [75, 195] width 15 height 15
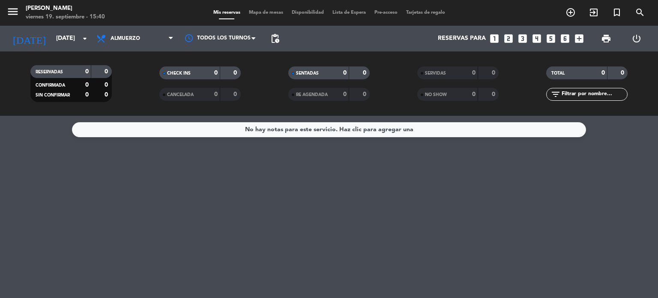
type input "[DEMOGRAPHIC_DATA][DATE]"
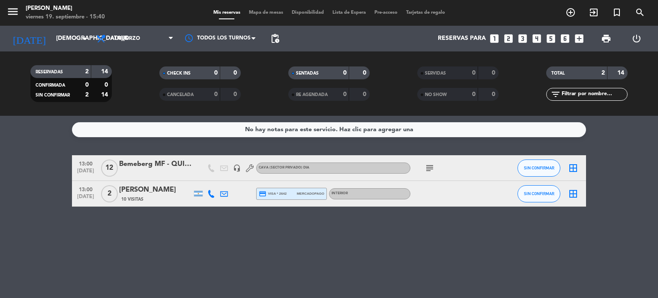
click at [427, 169] on icon "subject" at bounding box center [430, 168] width 10 height 10
click at [431, 165] on icon "subject" at bounding box center [430, 168] width 10 height 10
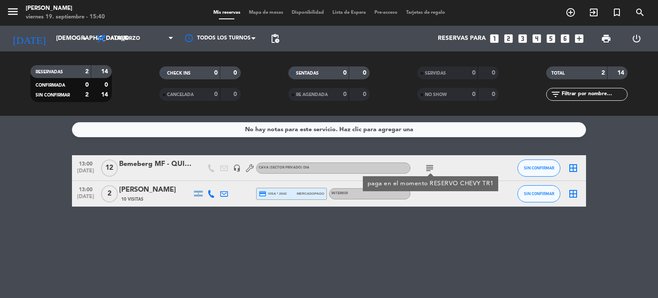
click at [411, 240] on div "No hay notas para este servicio. Haz clic para agregar una 13:00 [DATE] Bemeber…" at bounding box center [329, 207] width 658 height 182
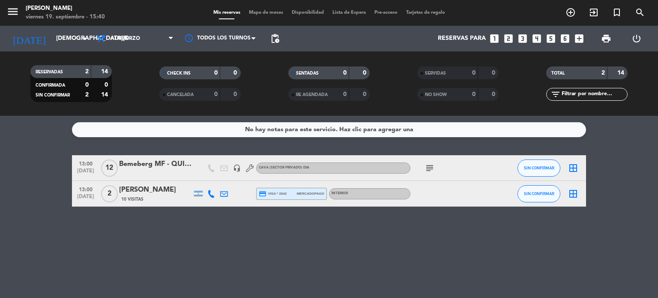
click at [267, 246] on div "No hay notas para este servicio. Haz clic para agregar una 13:00 [DATE] Bemeber…" at bounding box center [329, 207] width 658 height 182
click at [84, 36] on icon "arrow_drop_down" at bounding box center [85, 38] width 10 height 10
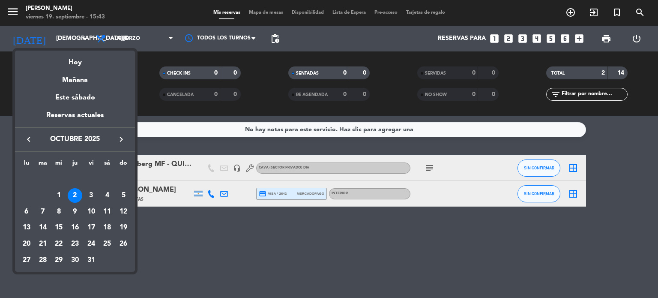
click at [249, 246] on div at bounding box center [329, 149] width 658 height 298
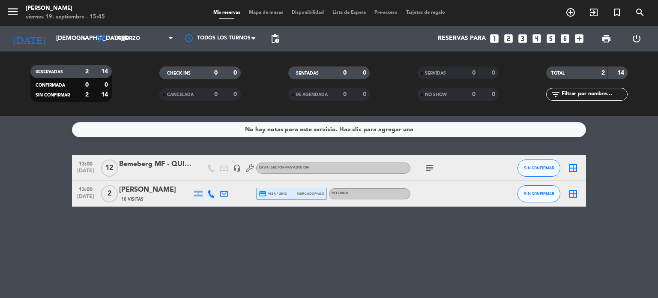
click at [641, 195] on bookings-row "13:00 [DATE] Bemeberg MF - QUILVES headset_mic Cava (Sector Privado) Dia subjec…" at bounding box center [329, 180] width 658 height 51
